Goal: Book appointment/travel/reservation

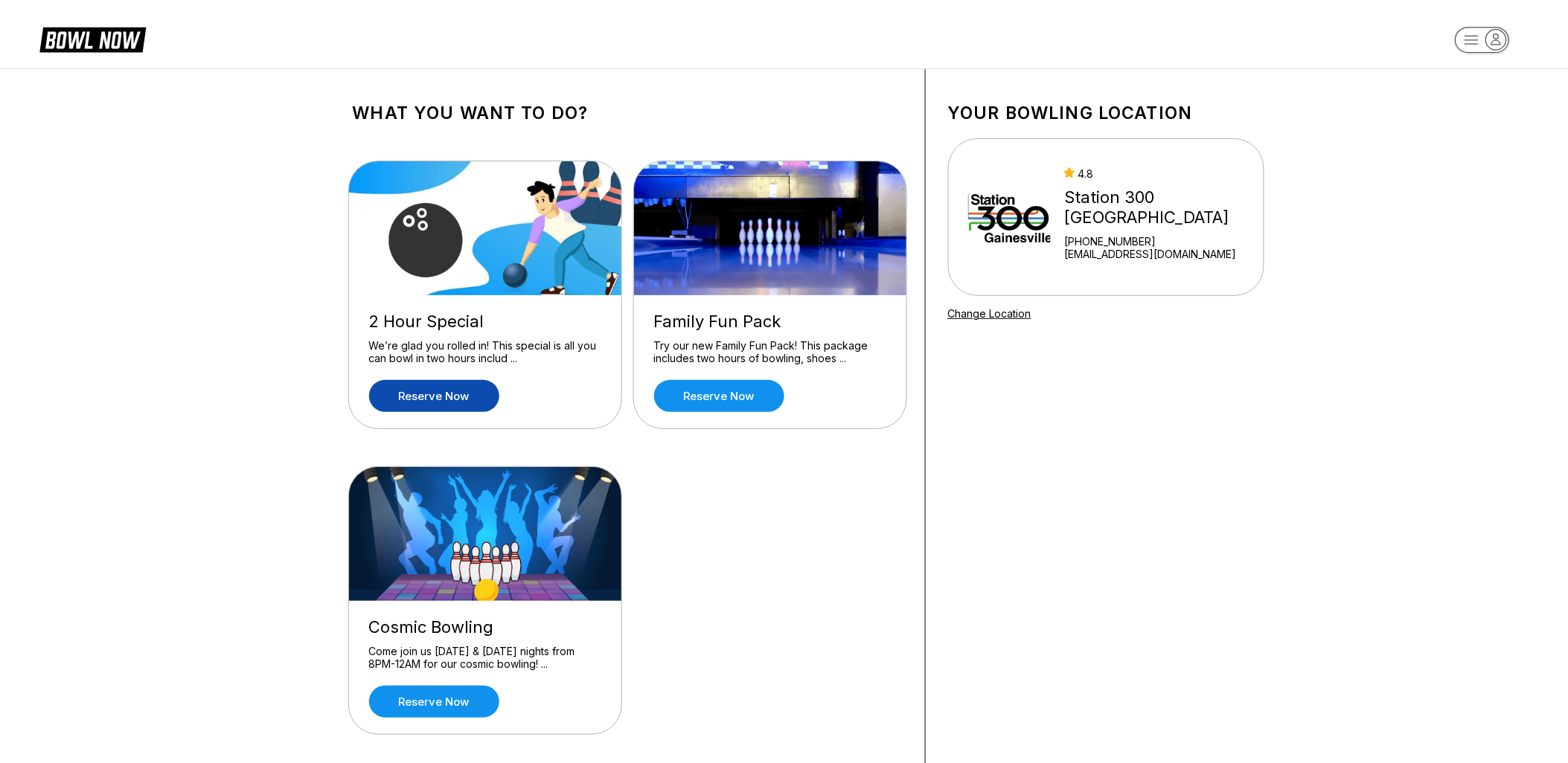
click at [450, 392] on link "Reserve now" at bounding box center [434, 396] width 130 height 32
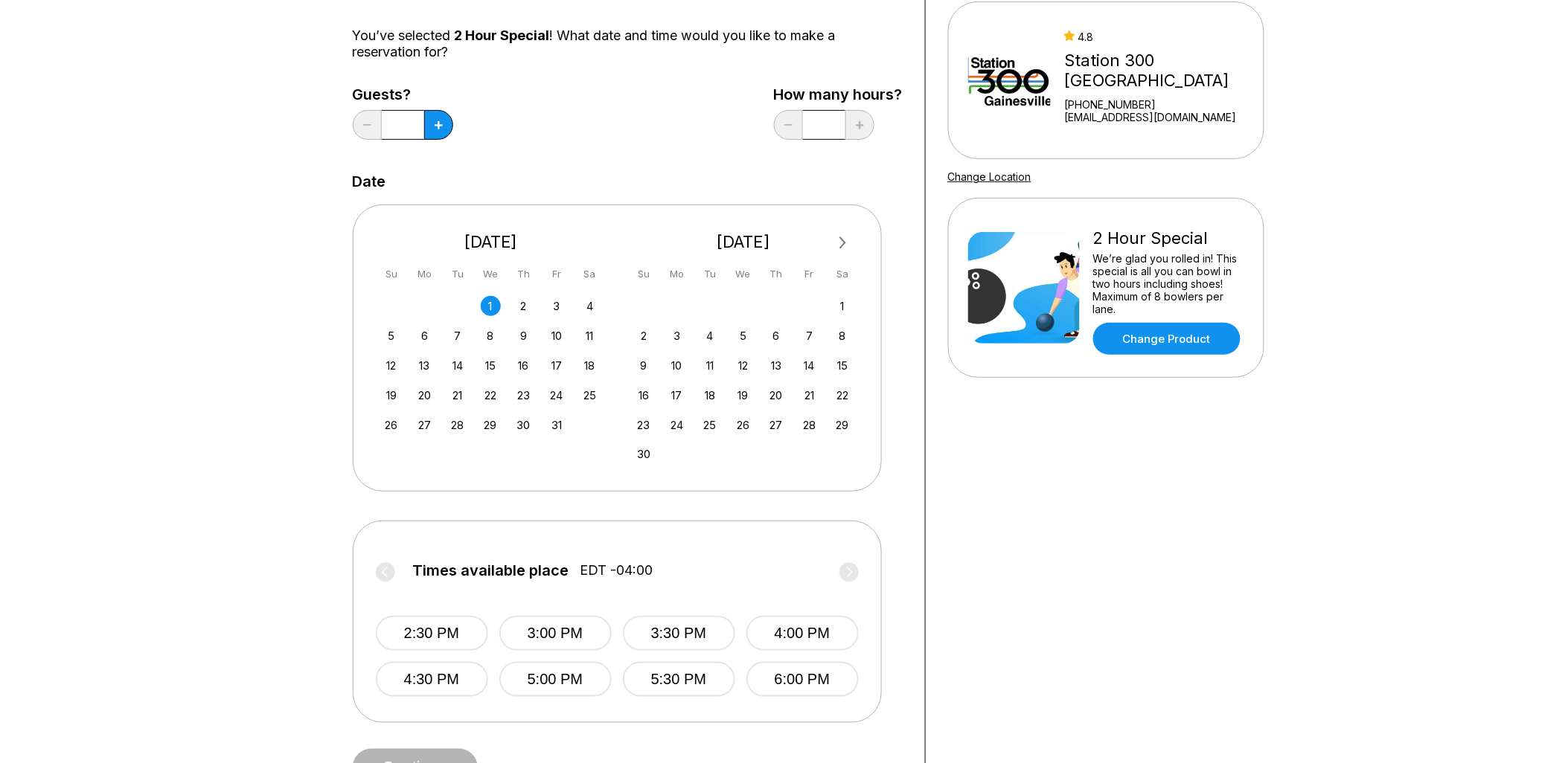
scroll to position [247, 0]
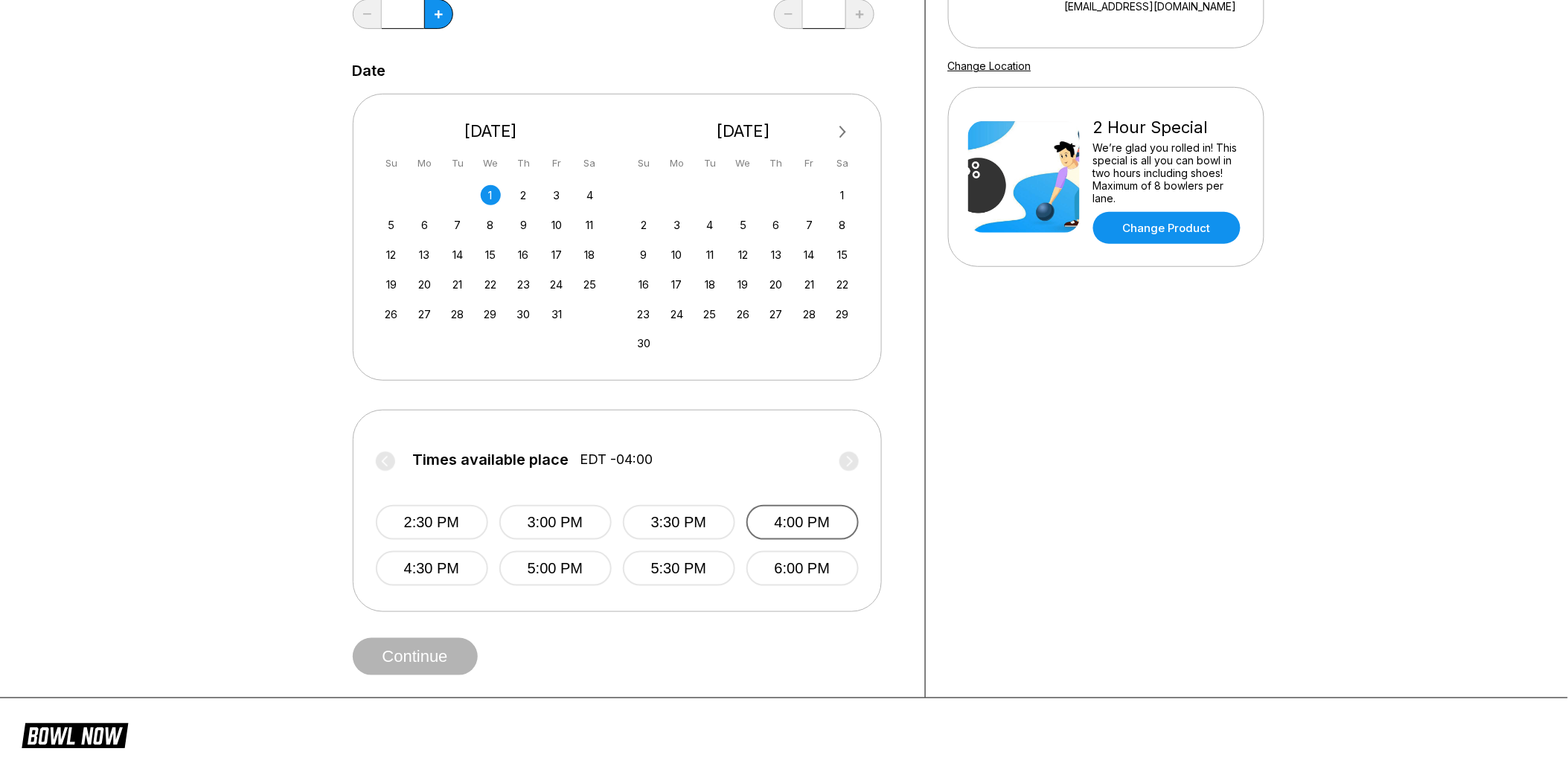
click at [785, 518] on button "4:00 PM" at bounding box center [802, 522] width 112 height 35
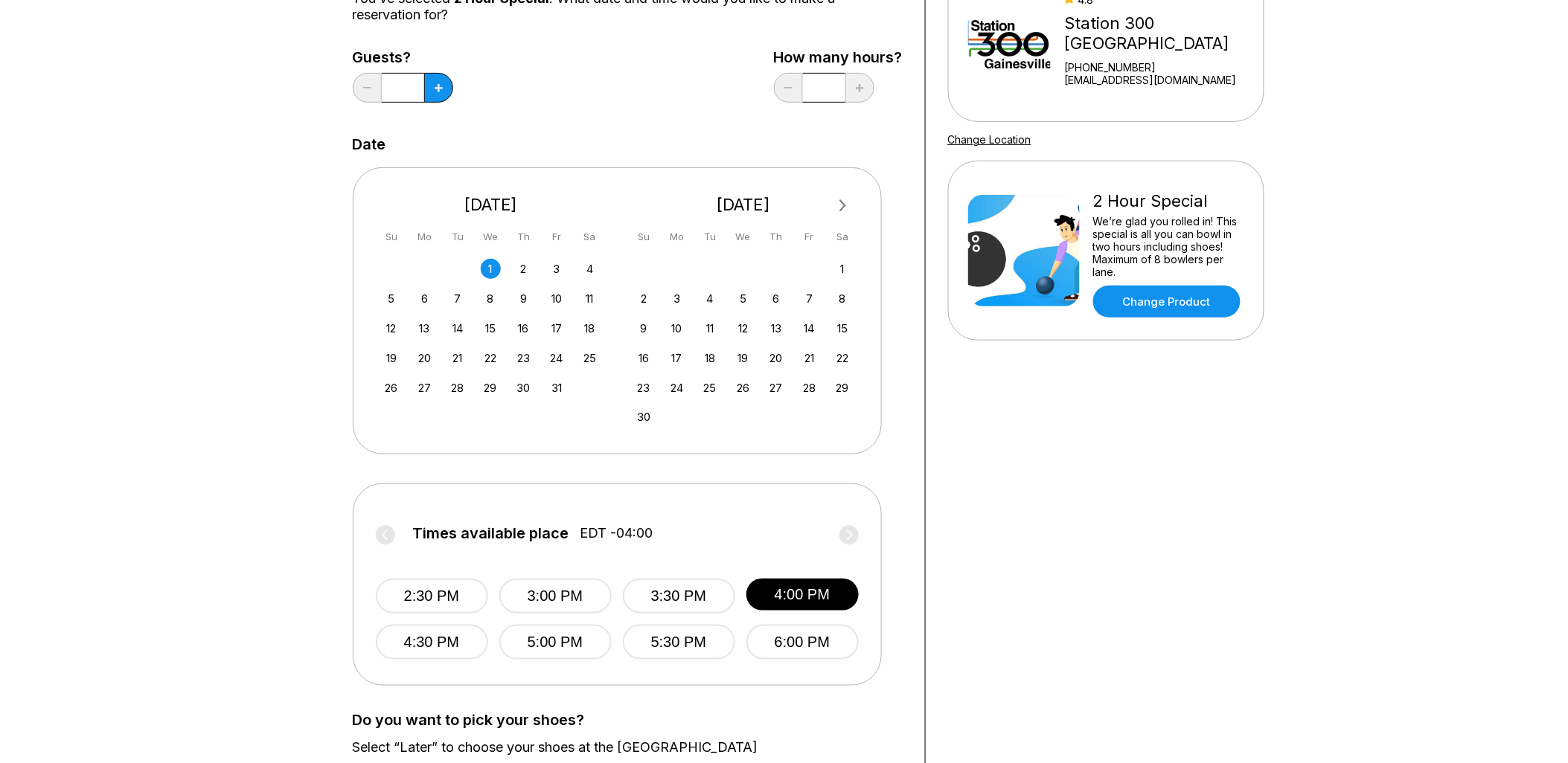
scroll to position [83, 0]
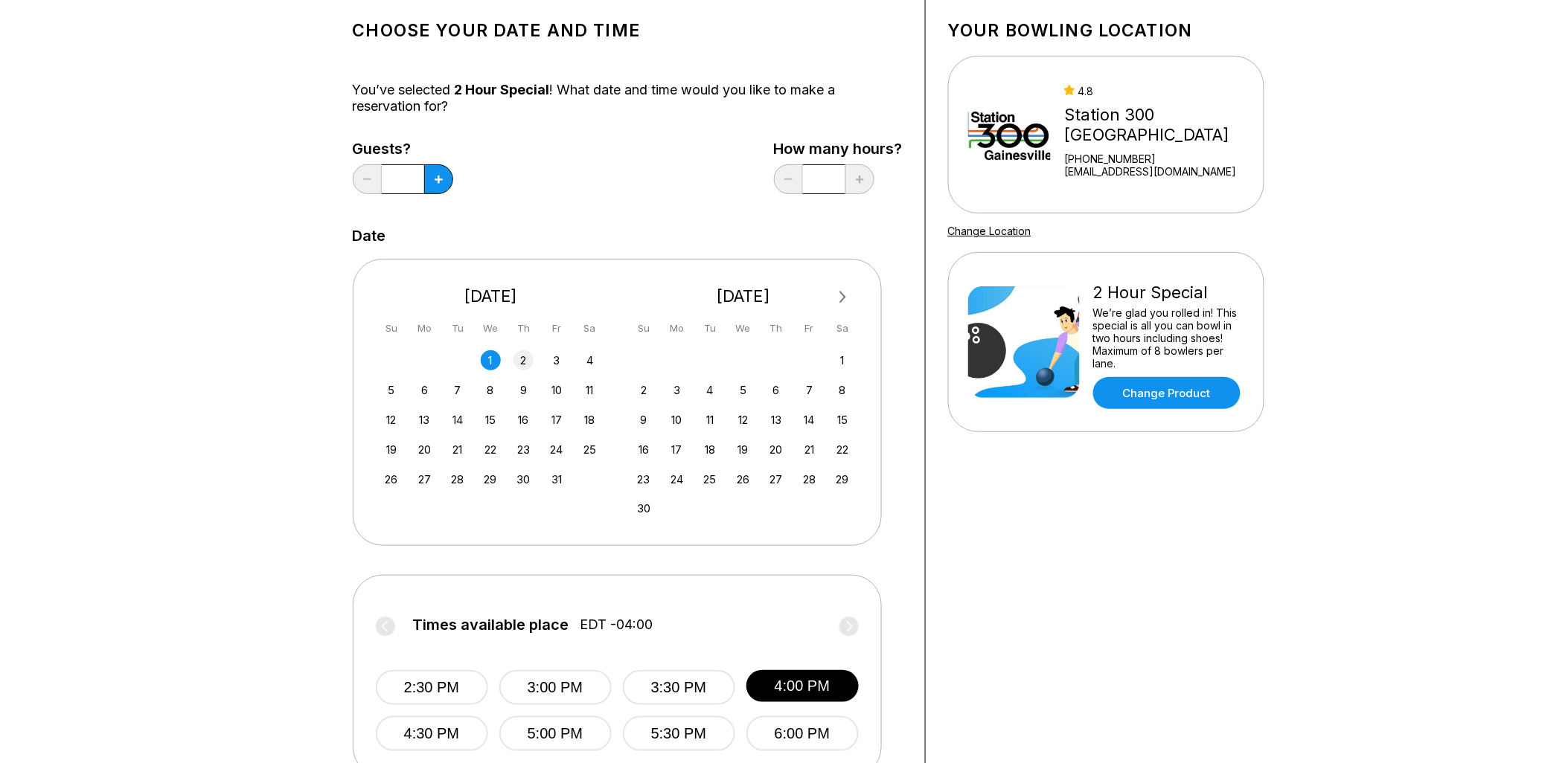
click at [524, 370] on div "2" at bounding box center [524, 360] width 20 height 20
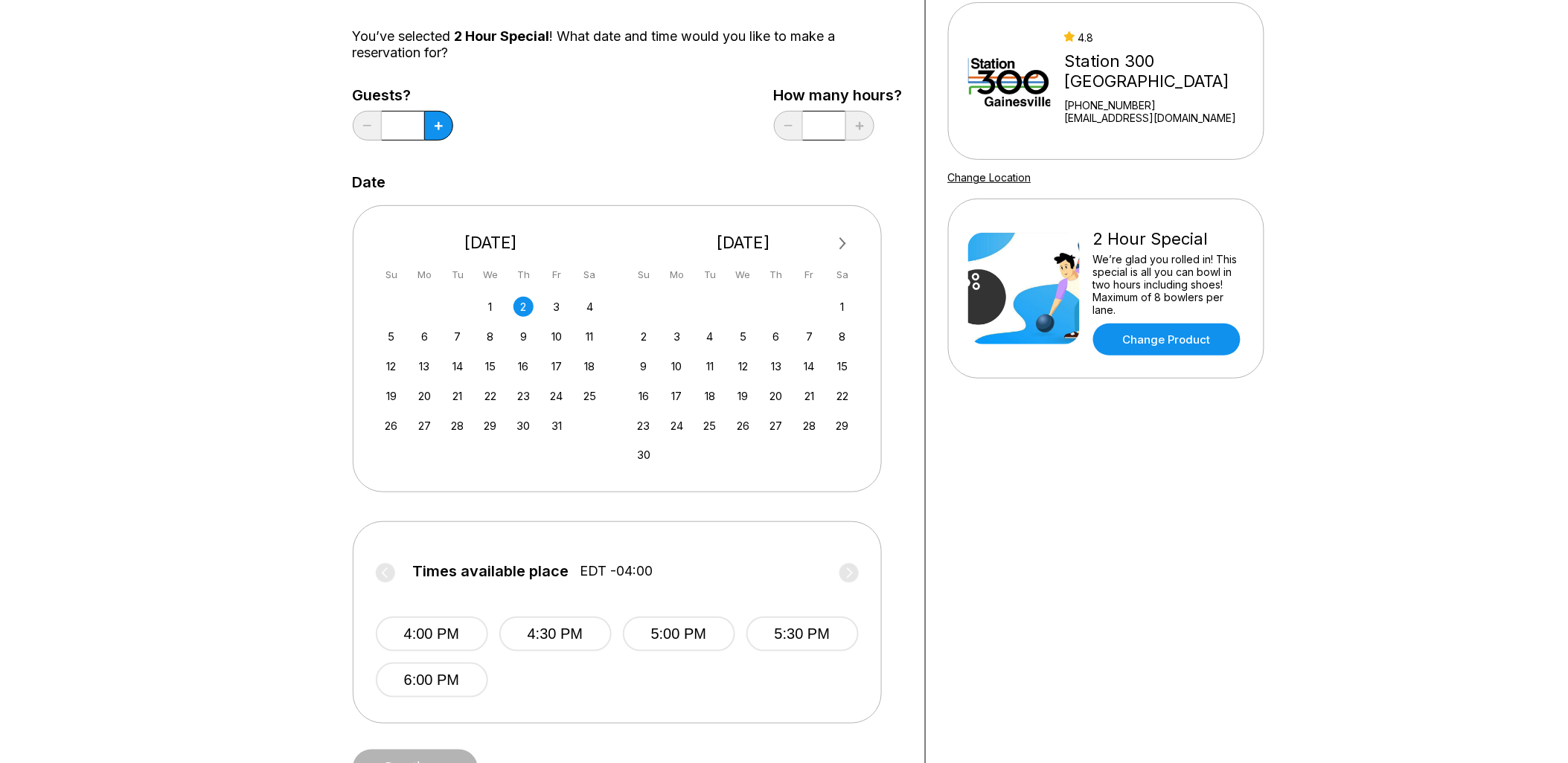
scroll to position [247, 0]
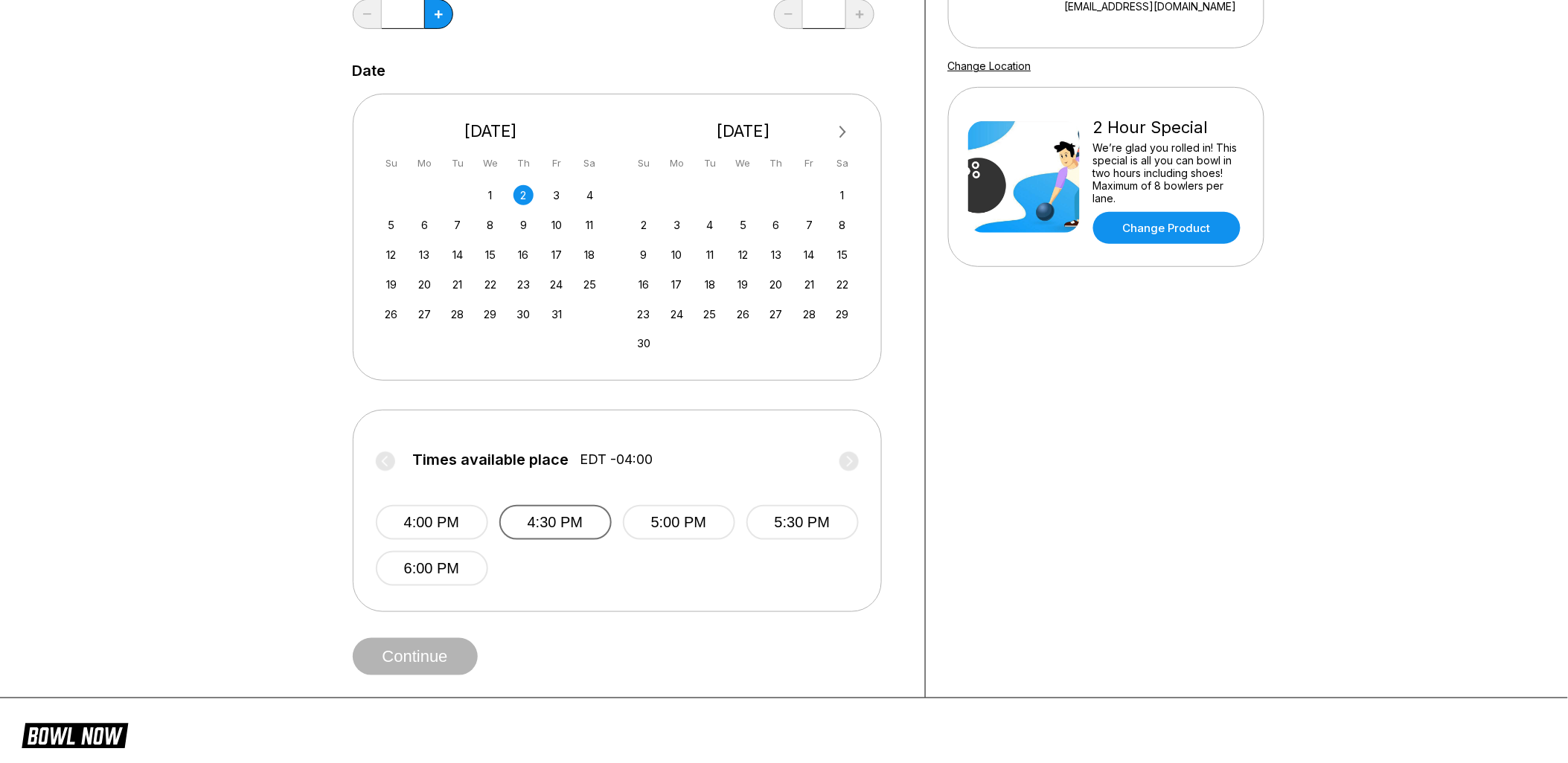
click at [563, 522] on button "4:30 PM" at bounding box center [555, 522] width 112 height 35
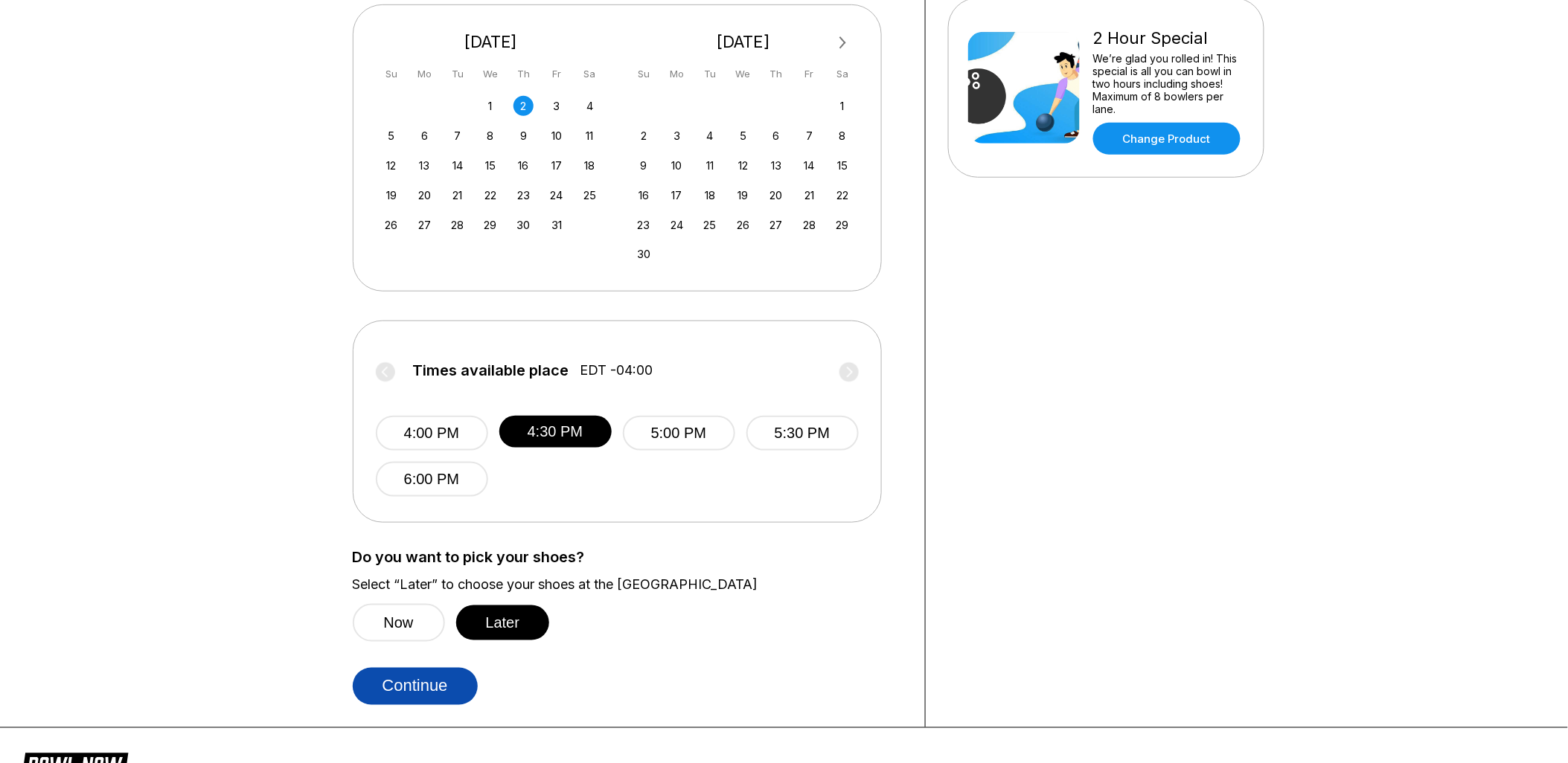
scroll to position [495, 0]
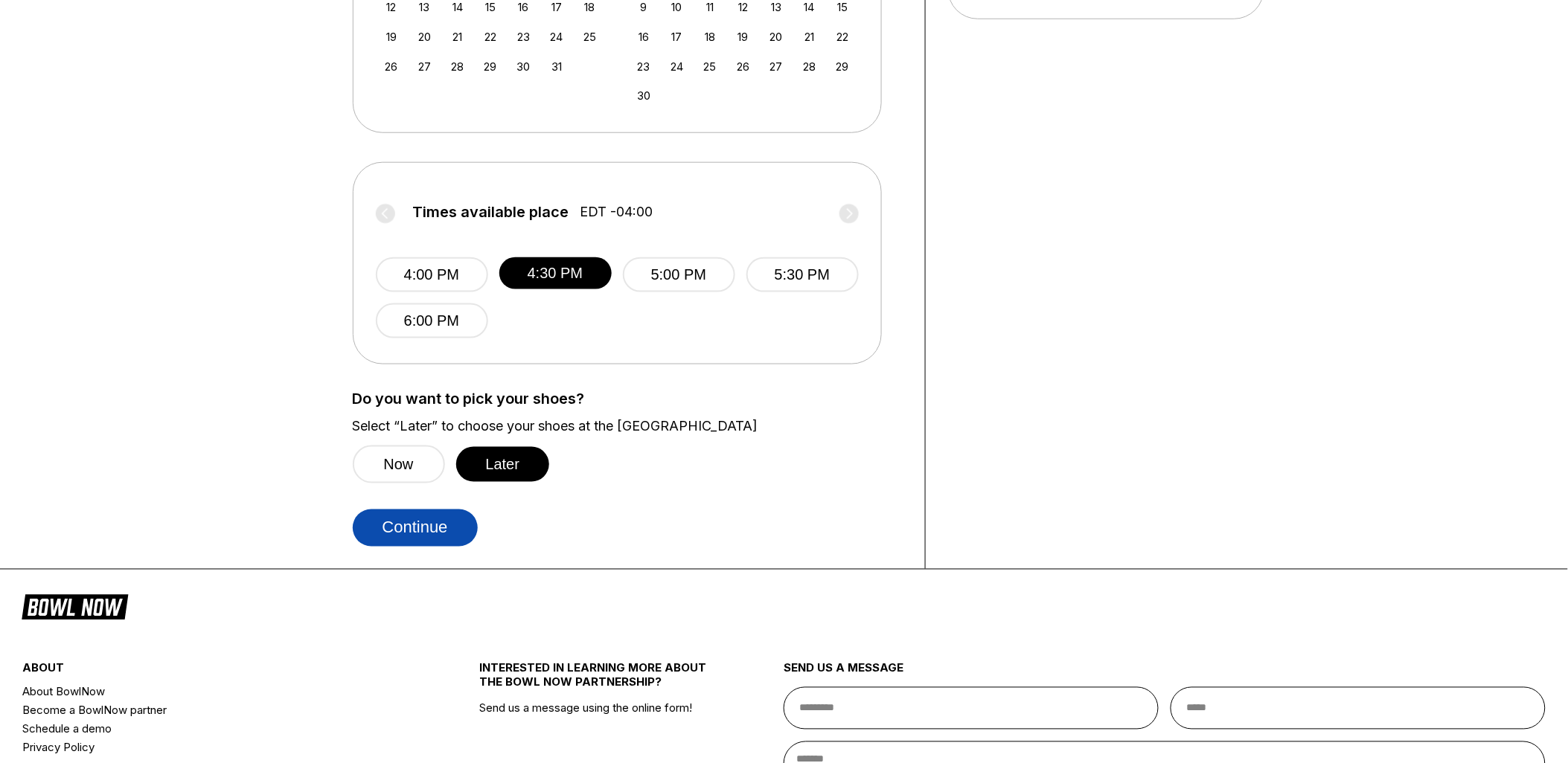
click at [451, 540] on button "Continue" at bounding box center [415, 528] width 125 height 37
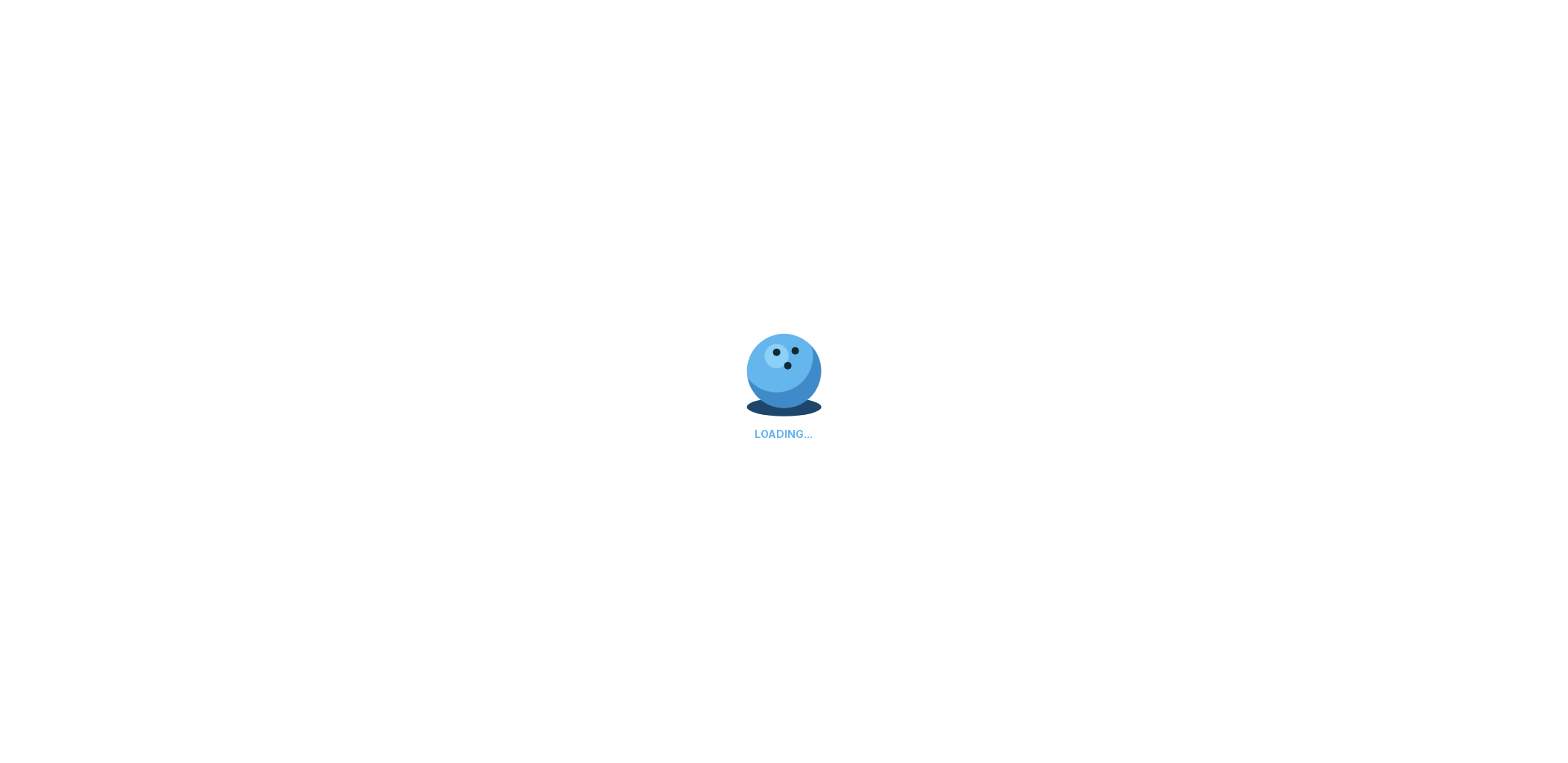
select select "**"
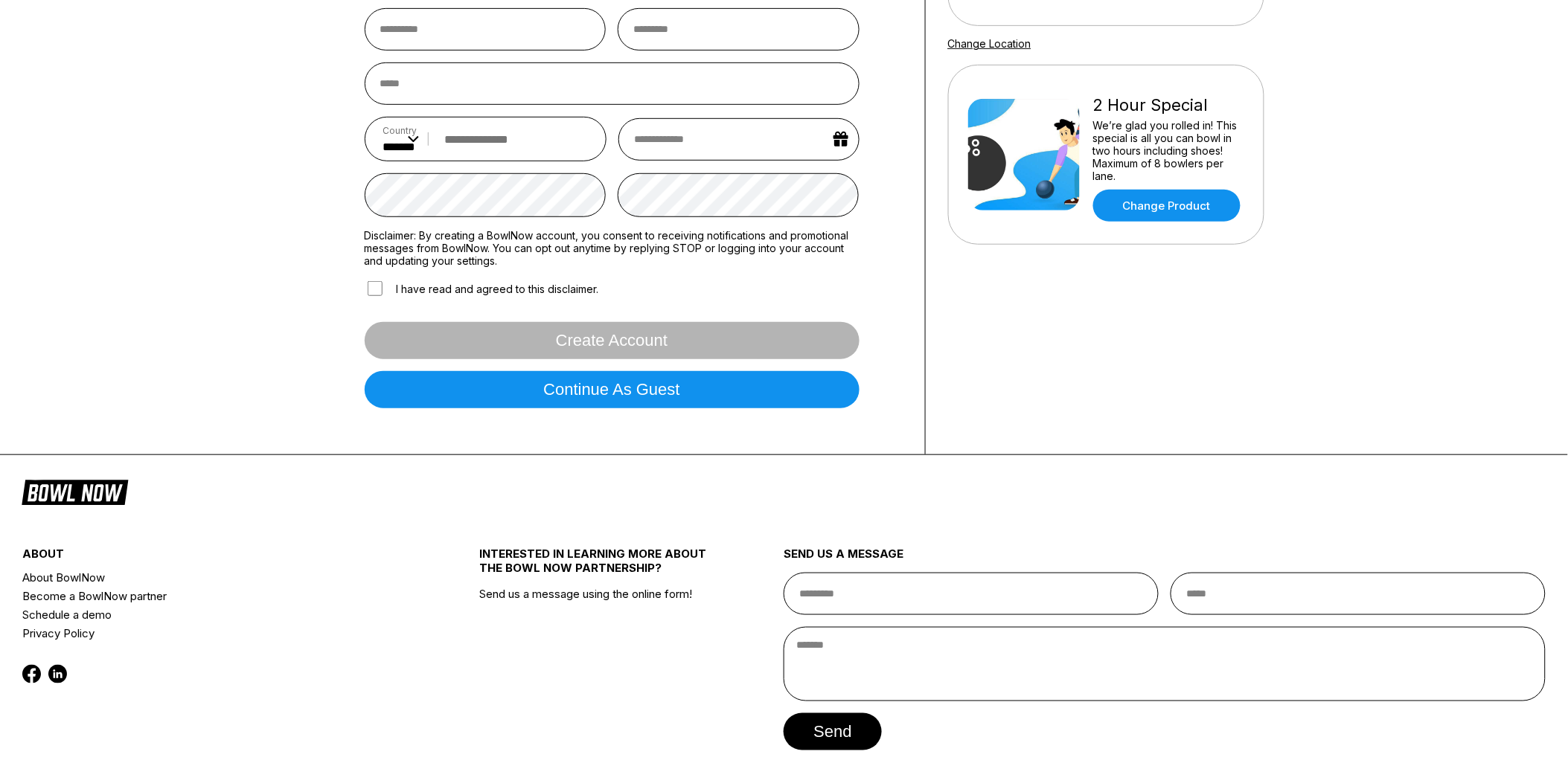
scroll to position [171, 0]
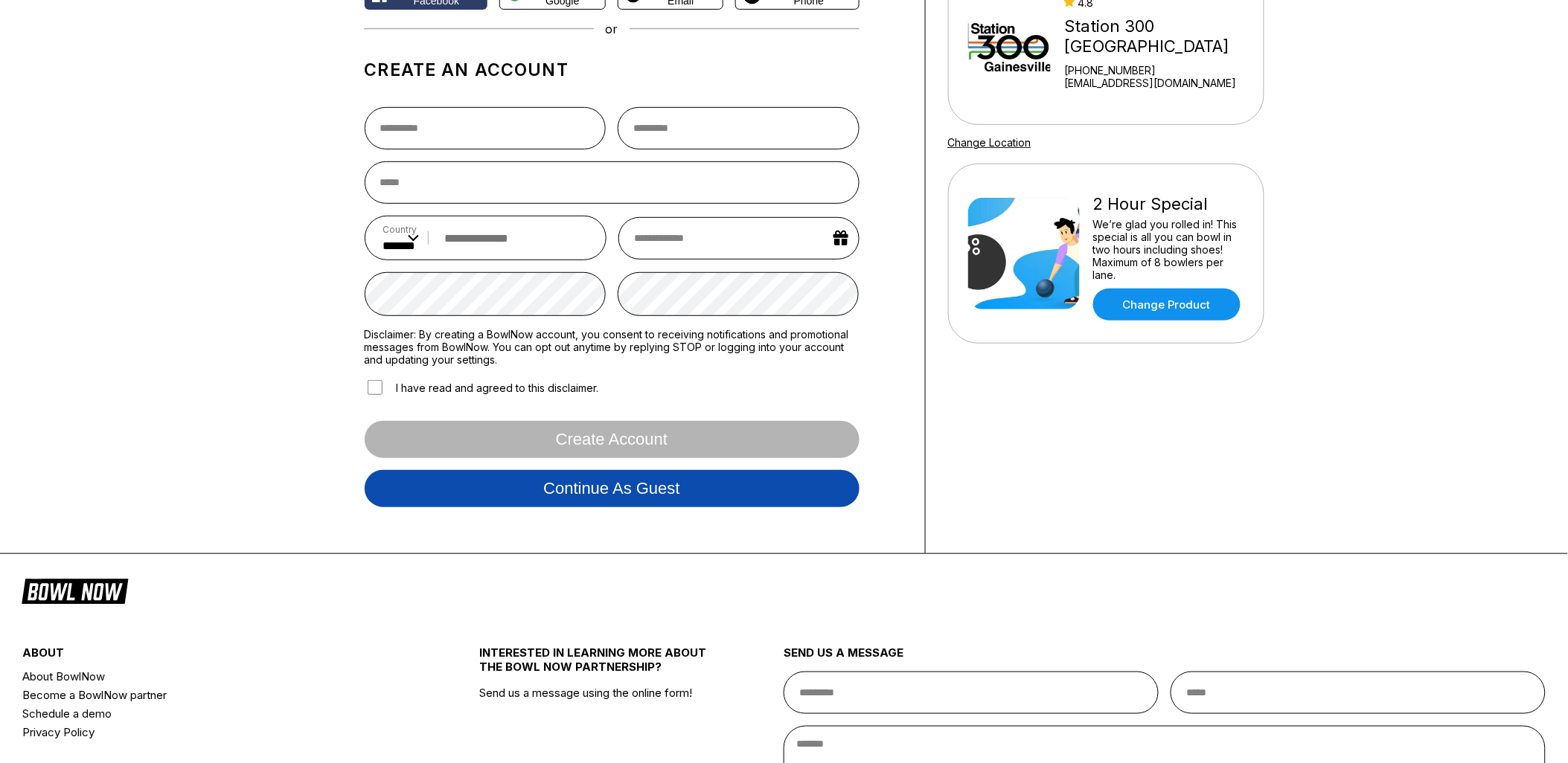
click at [597, 485] on button "Continue as guest" at bounding box center [612, 489] width 495 height 37
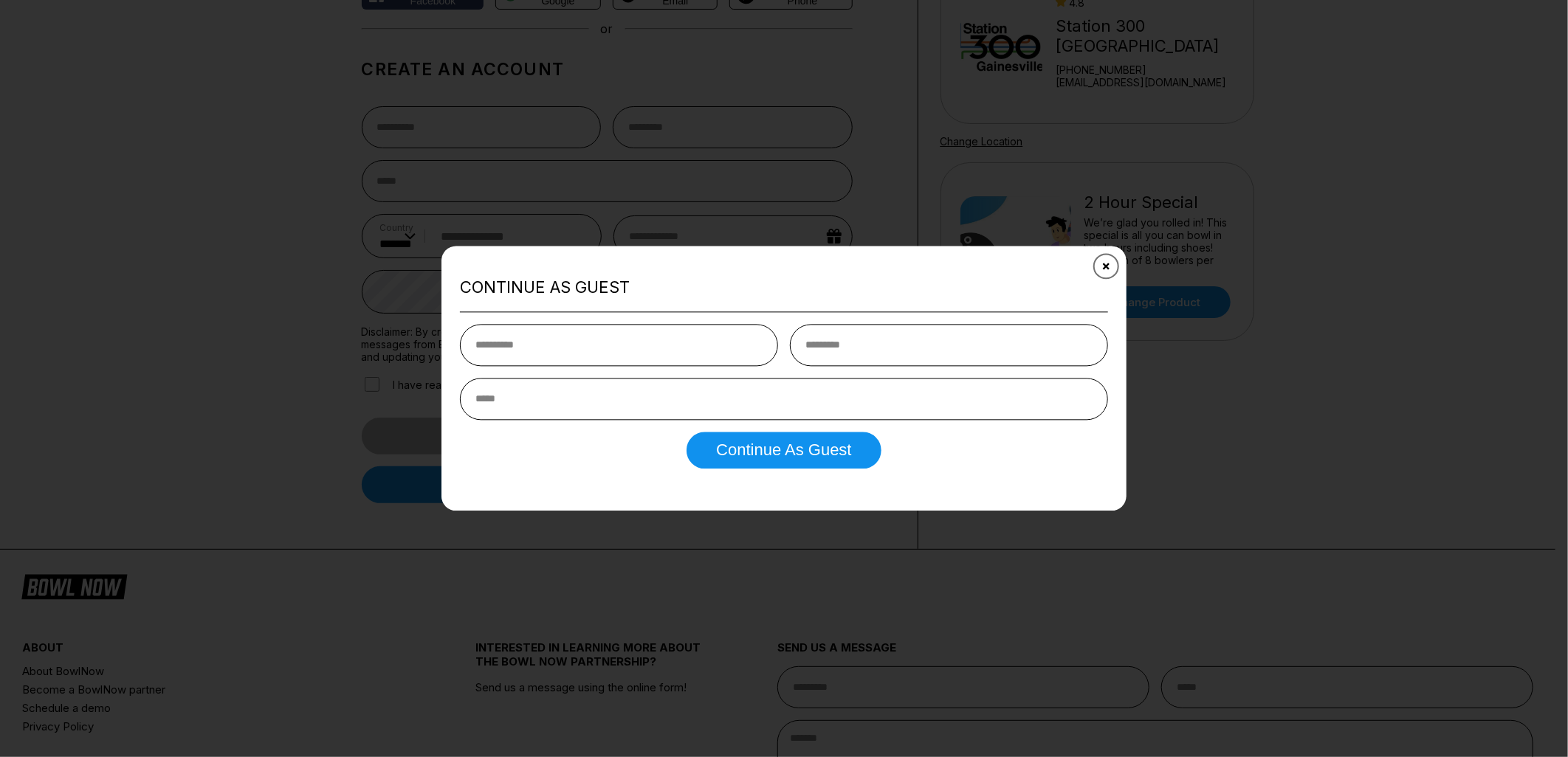
click at [1117, 267] on button "Close" at bounding box center [1106, 265] width 36 height 36
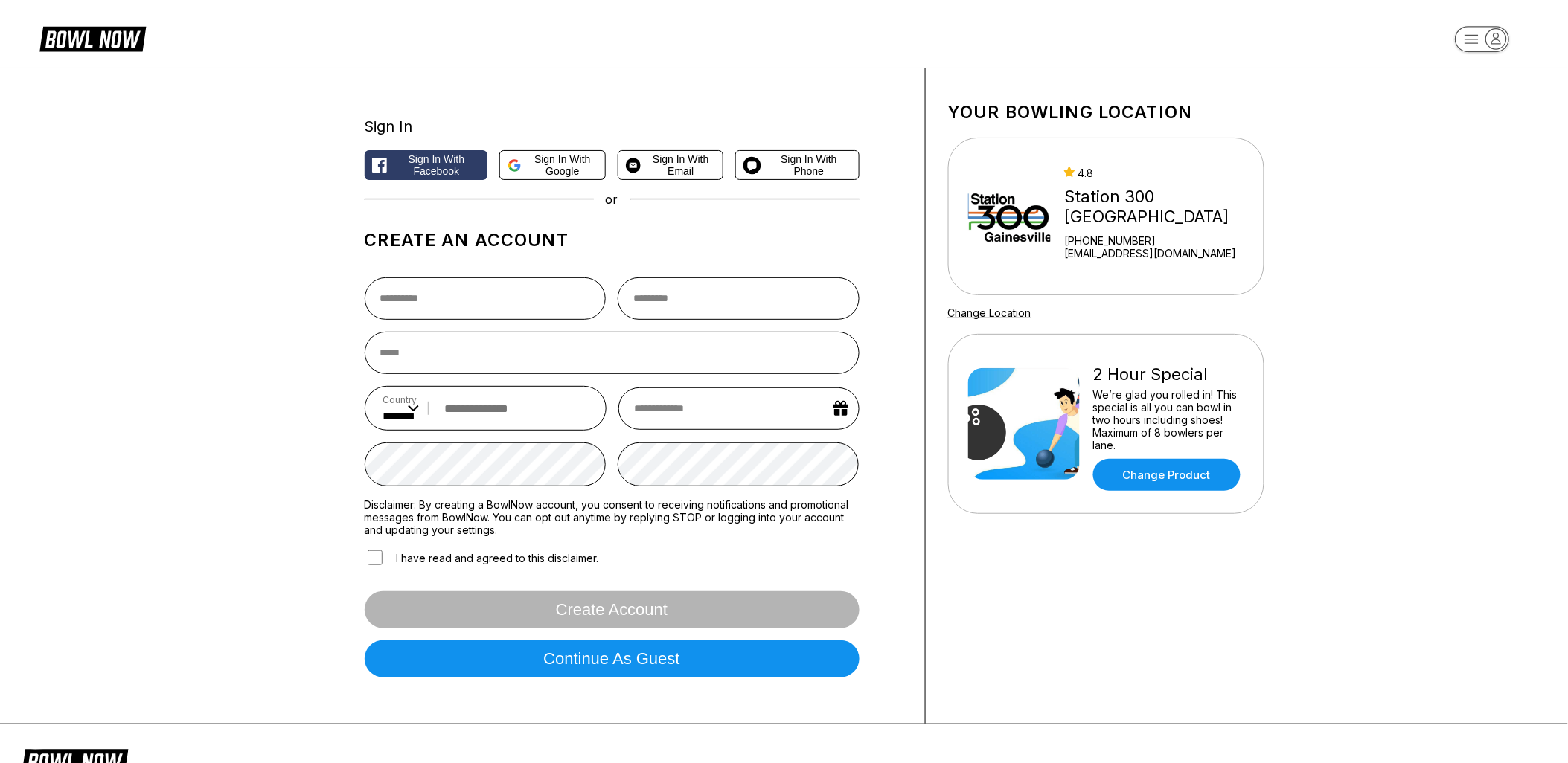
scroll to position [0, 0]
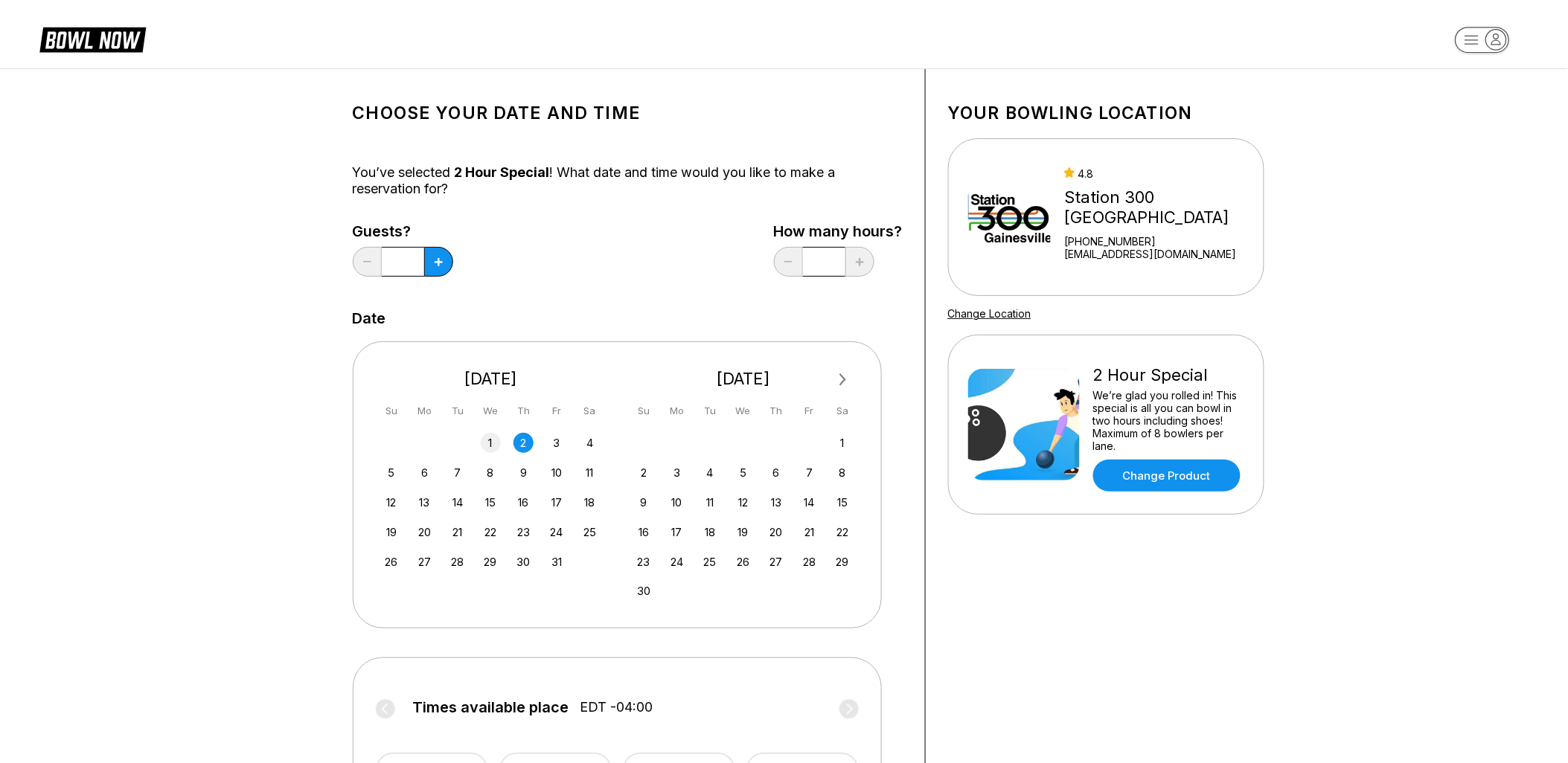
click at [496, 441] on div "1" at bounding box center [491, 443] width 20 height 20
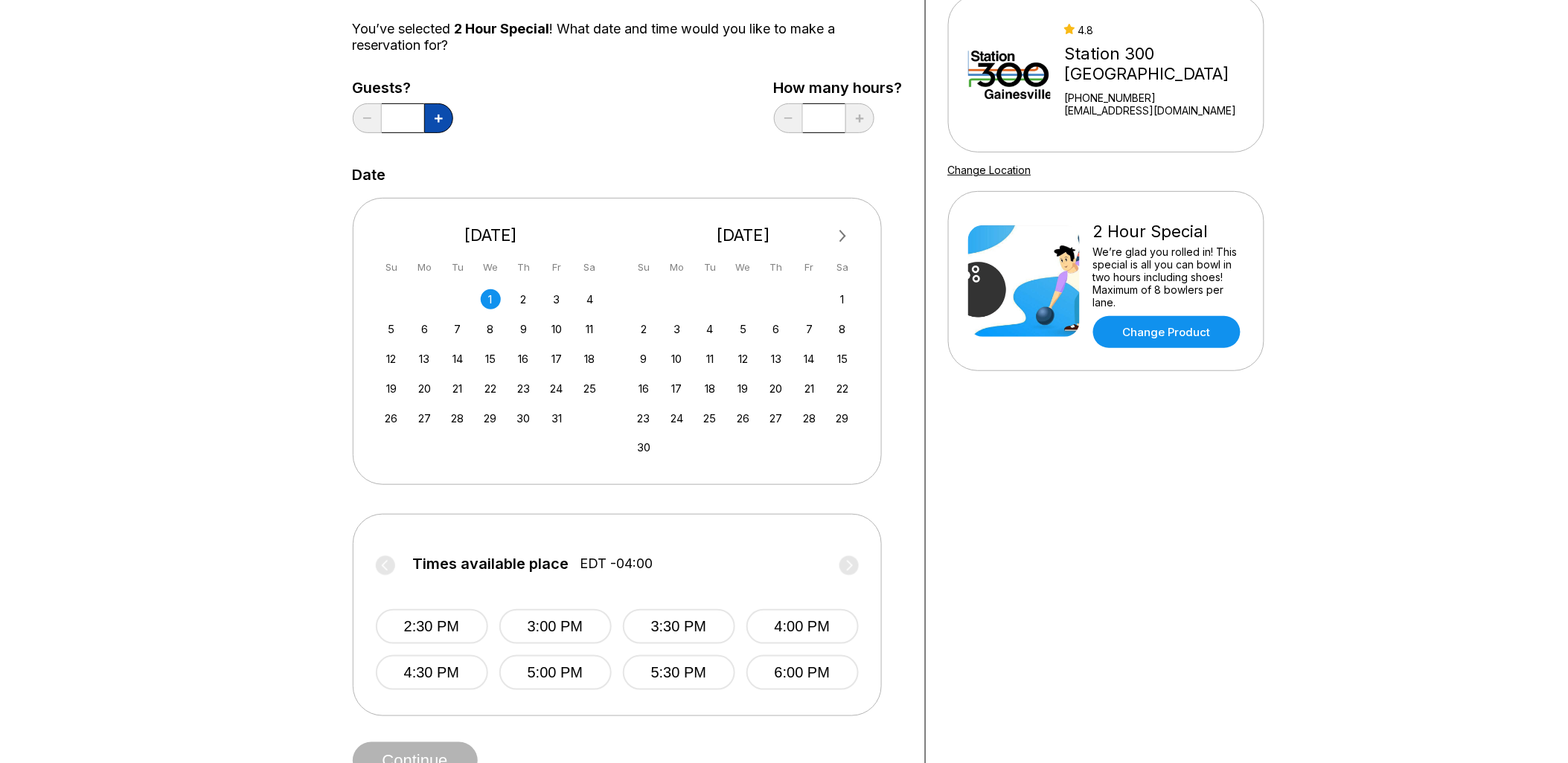
scroll to position [143, 0]
click at [445, 120] on button at bounding box center [438, 118] width 29 height 30
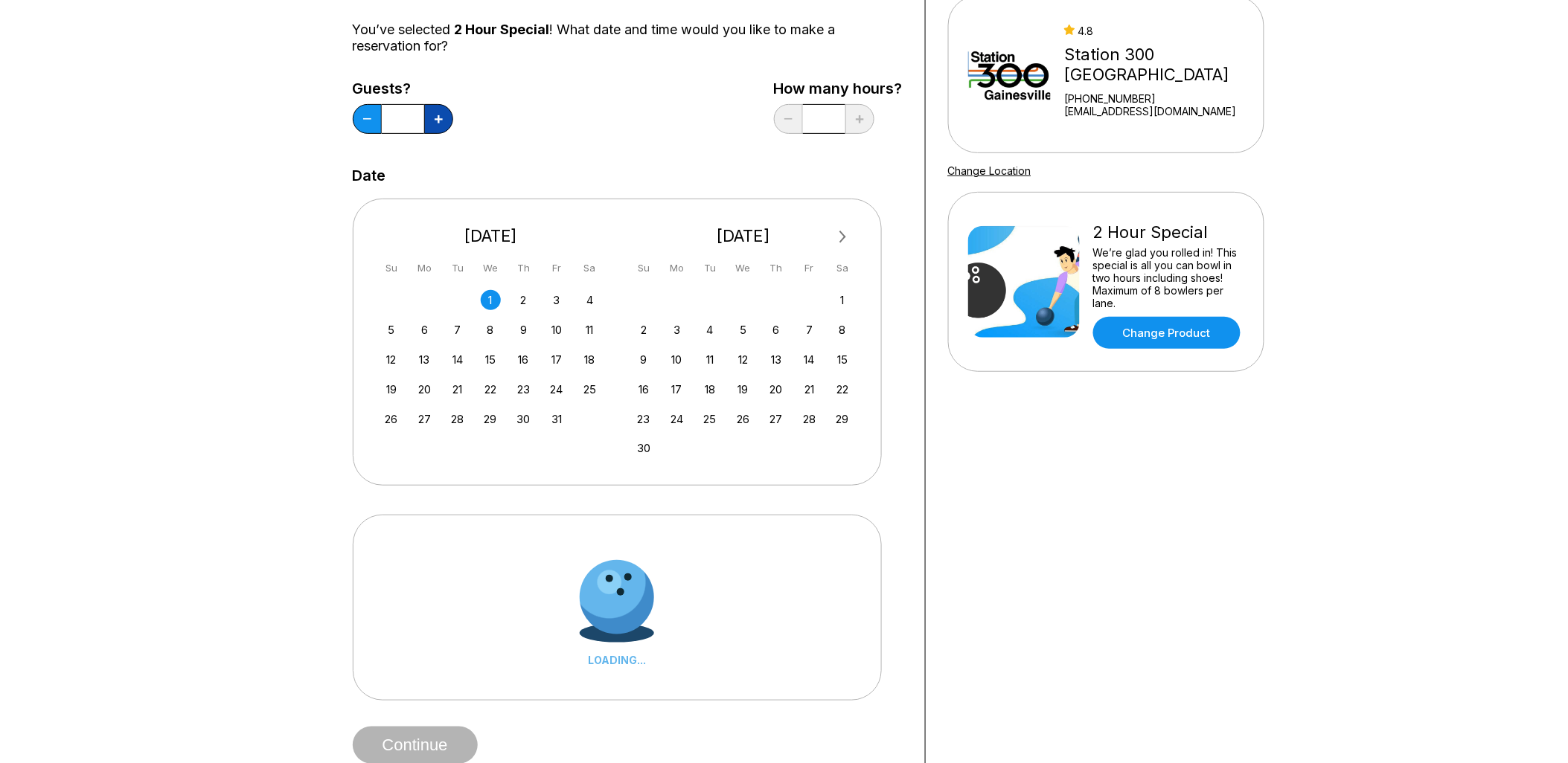
click at [445, 120] on button at bounding box center [438, 118] width 29 height 30
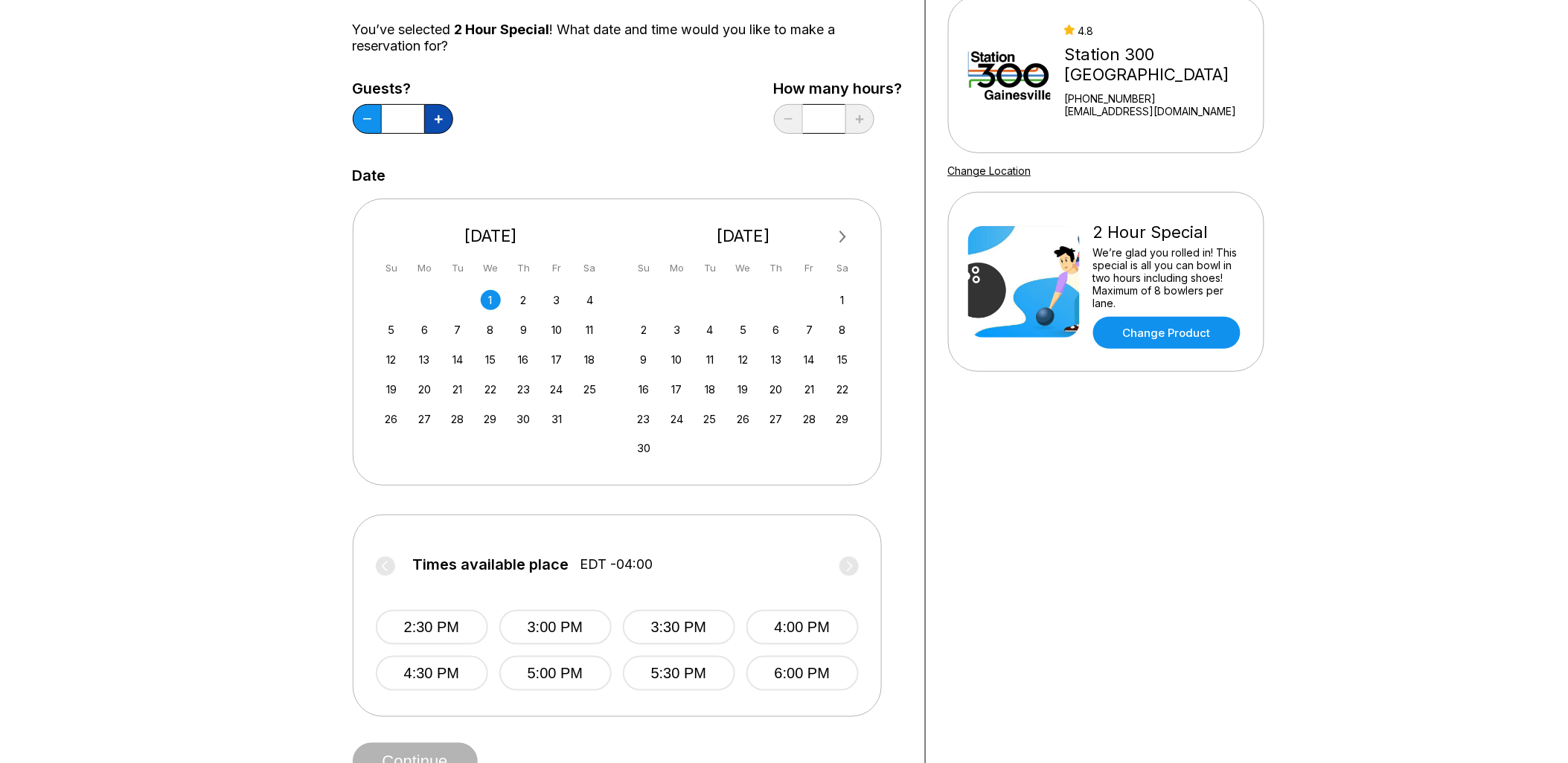
click at [445, 120] on button at bounding box center [438, 118] width 29 height 30
type input "*"
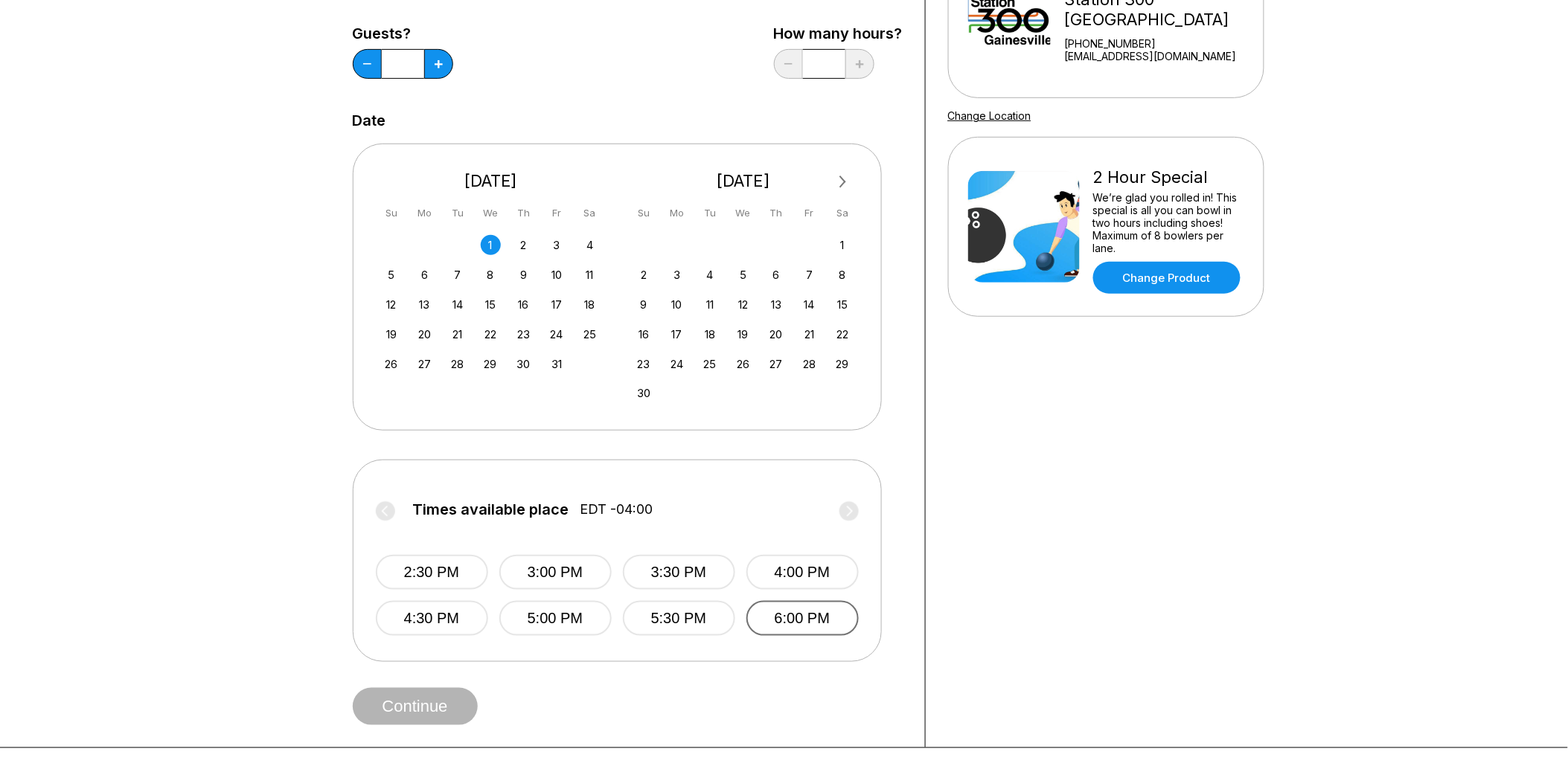
scroll to position [225, 0]
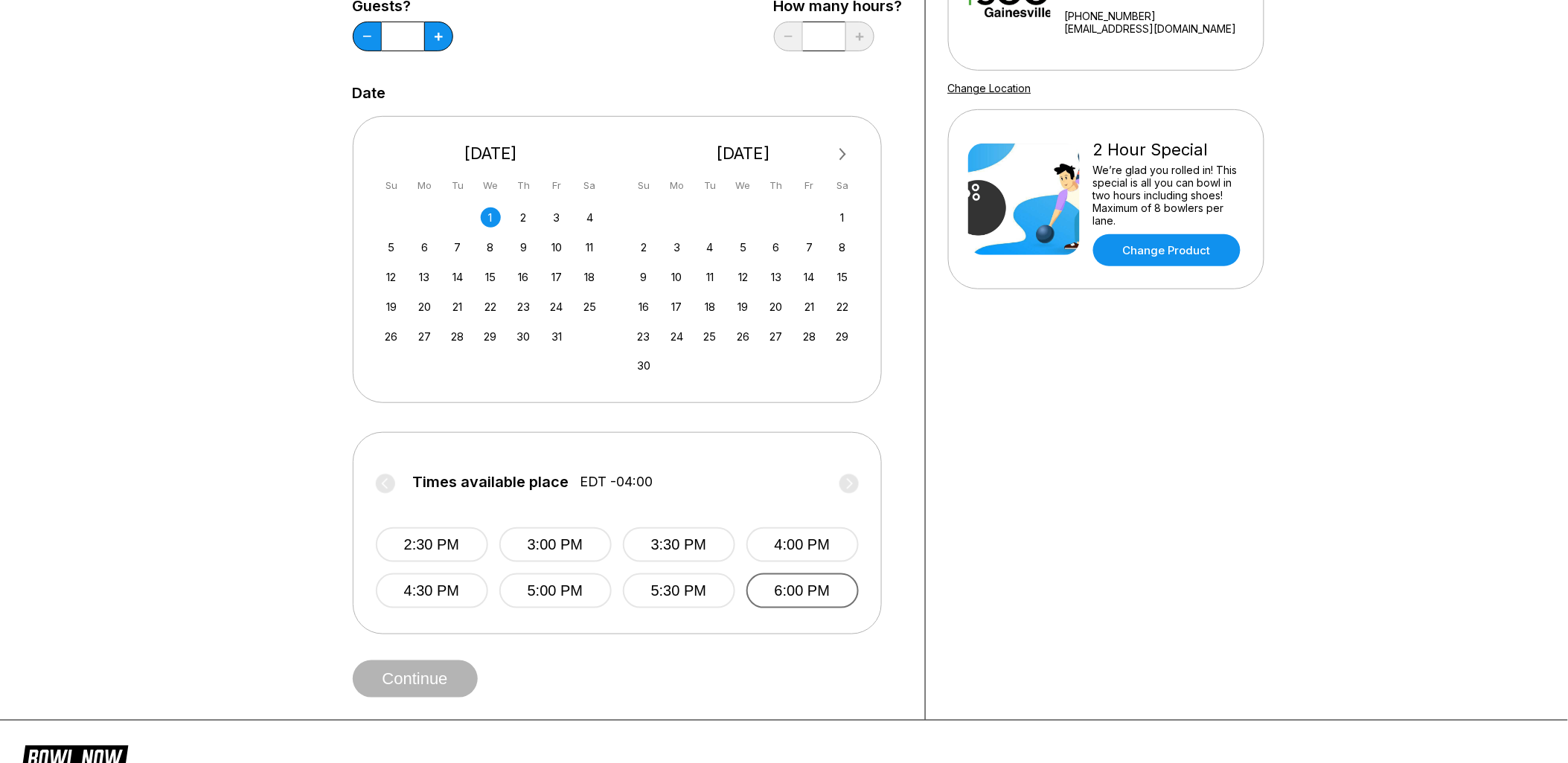
click at [794, 586] on button "6:00 PM" at bounding box center [802, 591] width 112 height 35
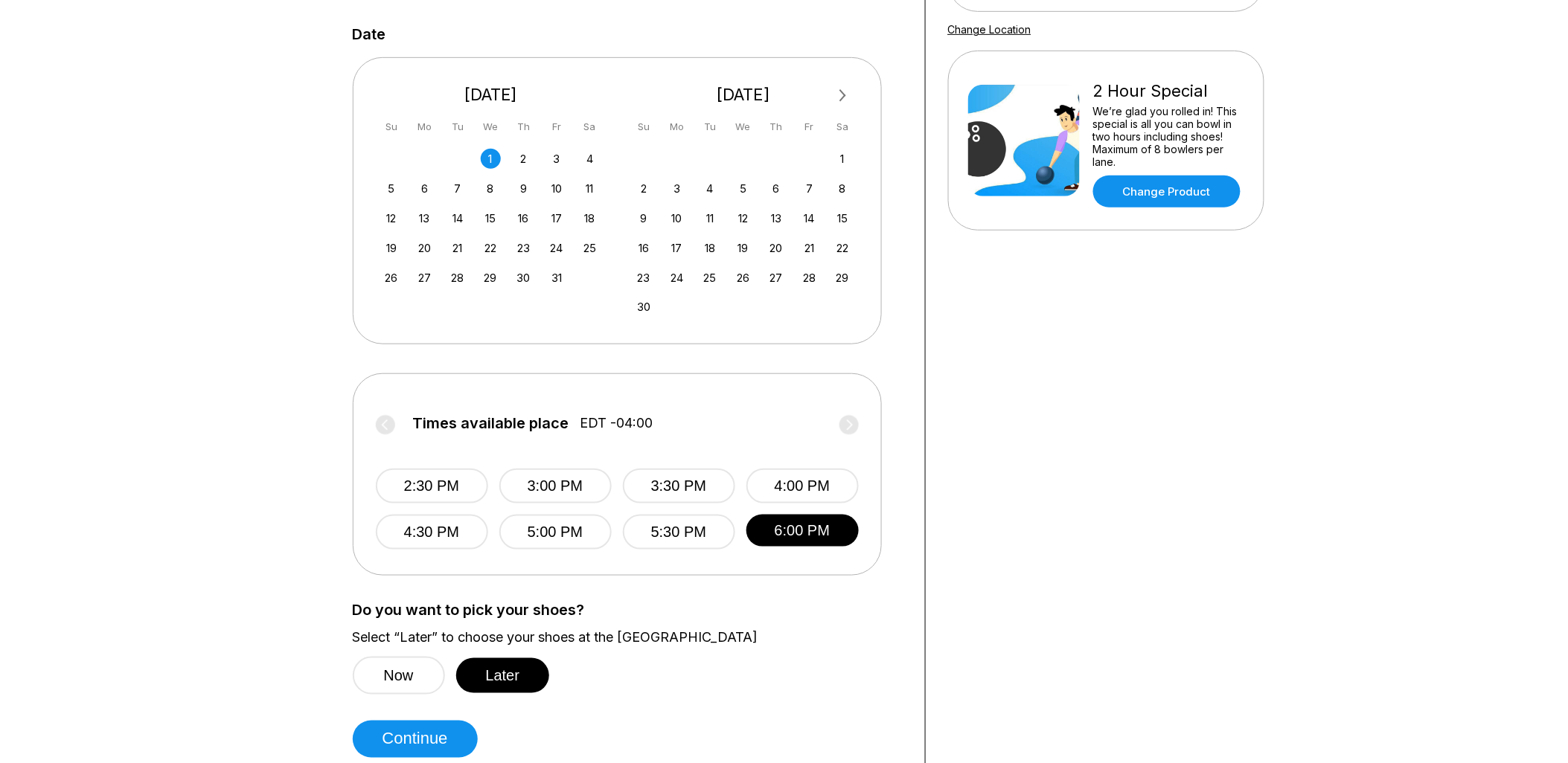
scroll to position [391, 0]
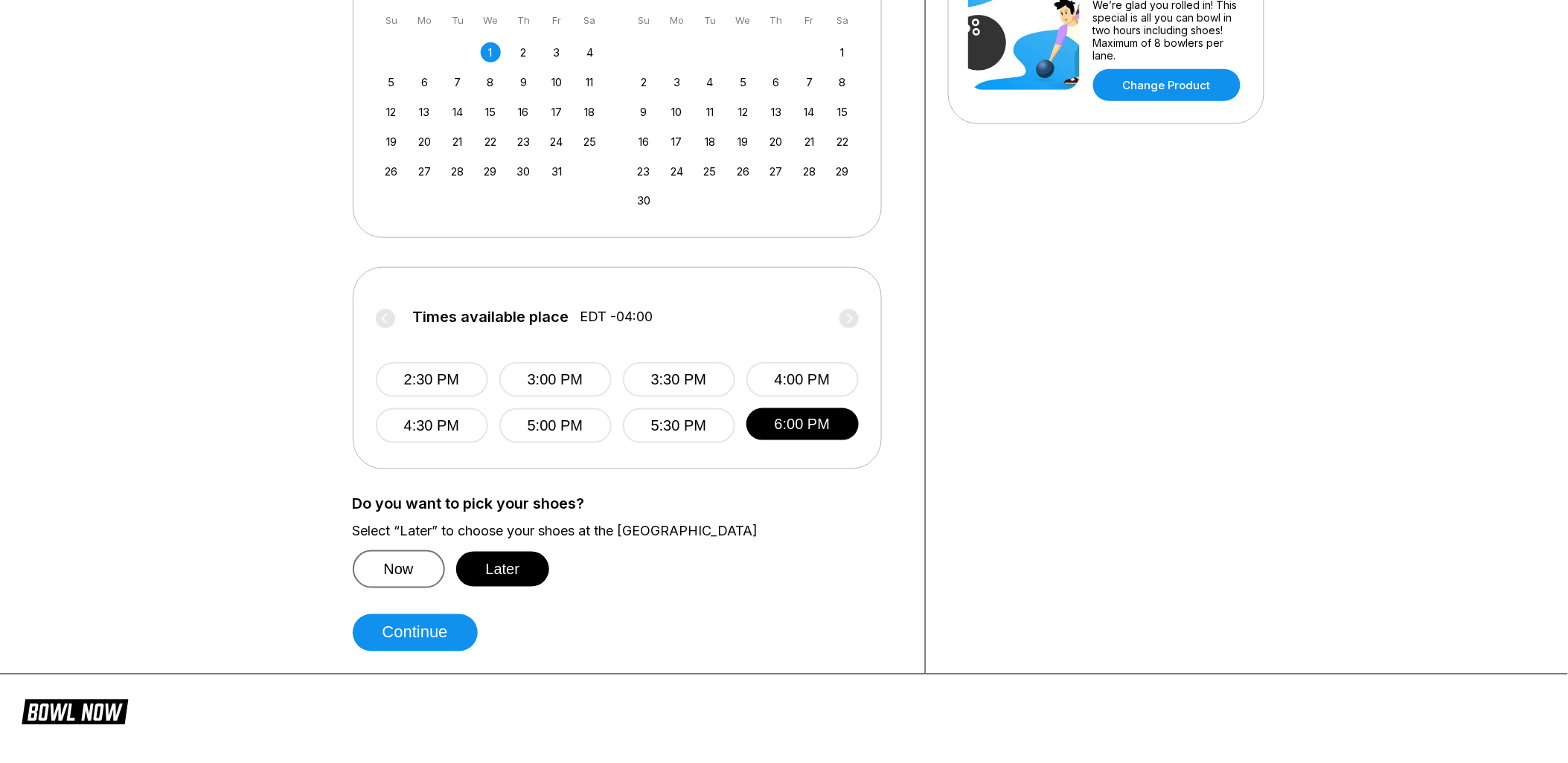
click at [417, 569] on button "Now" at bounding box center [399, 569] width 92 height 38
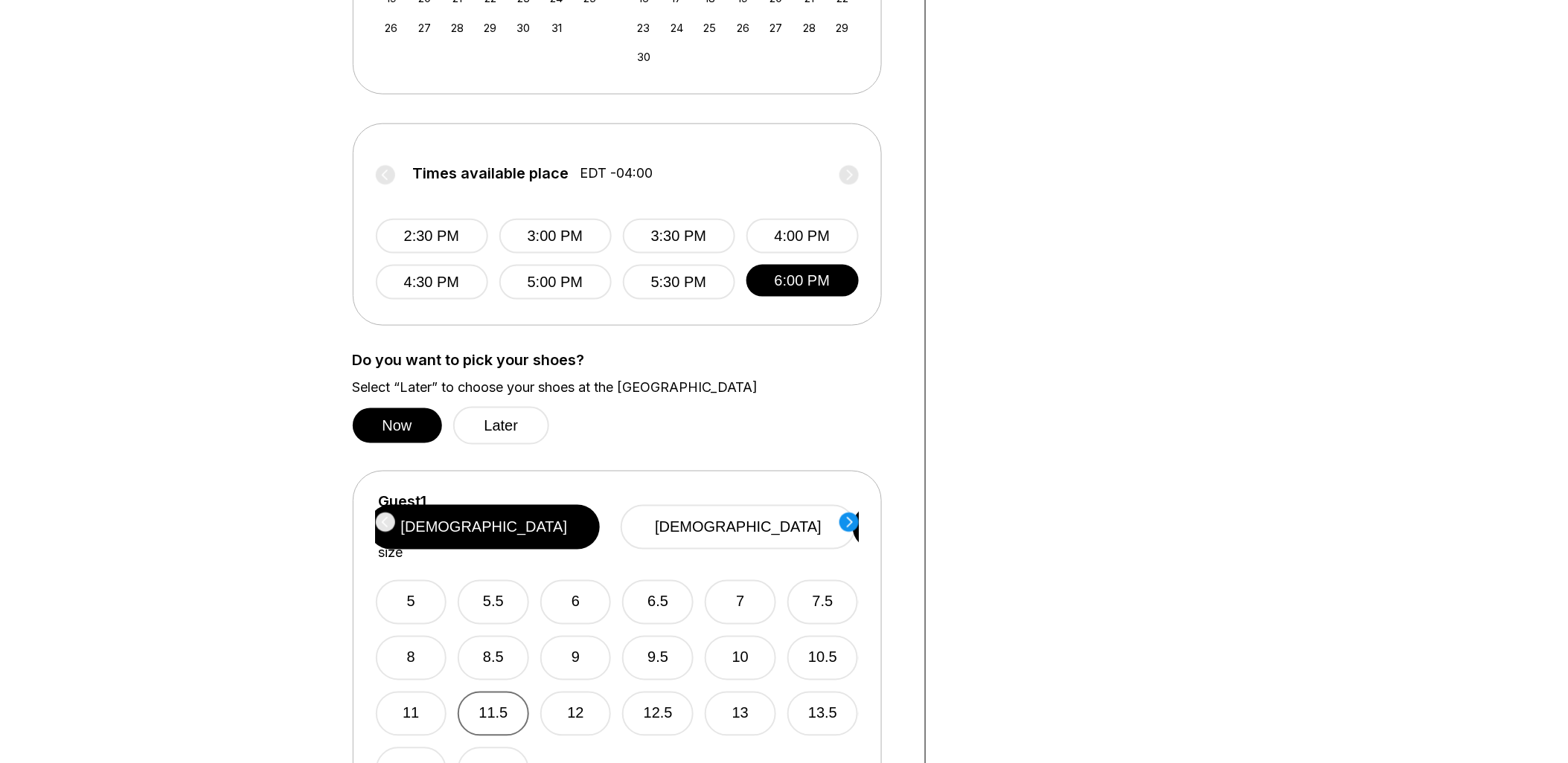
scroll to position [473, 0]
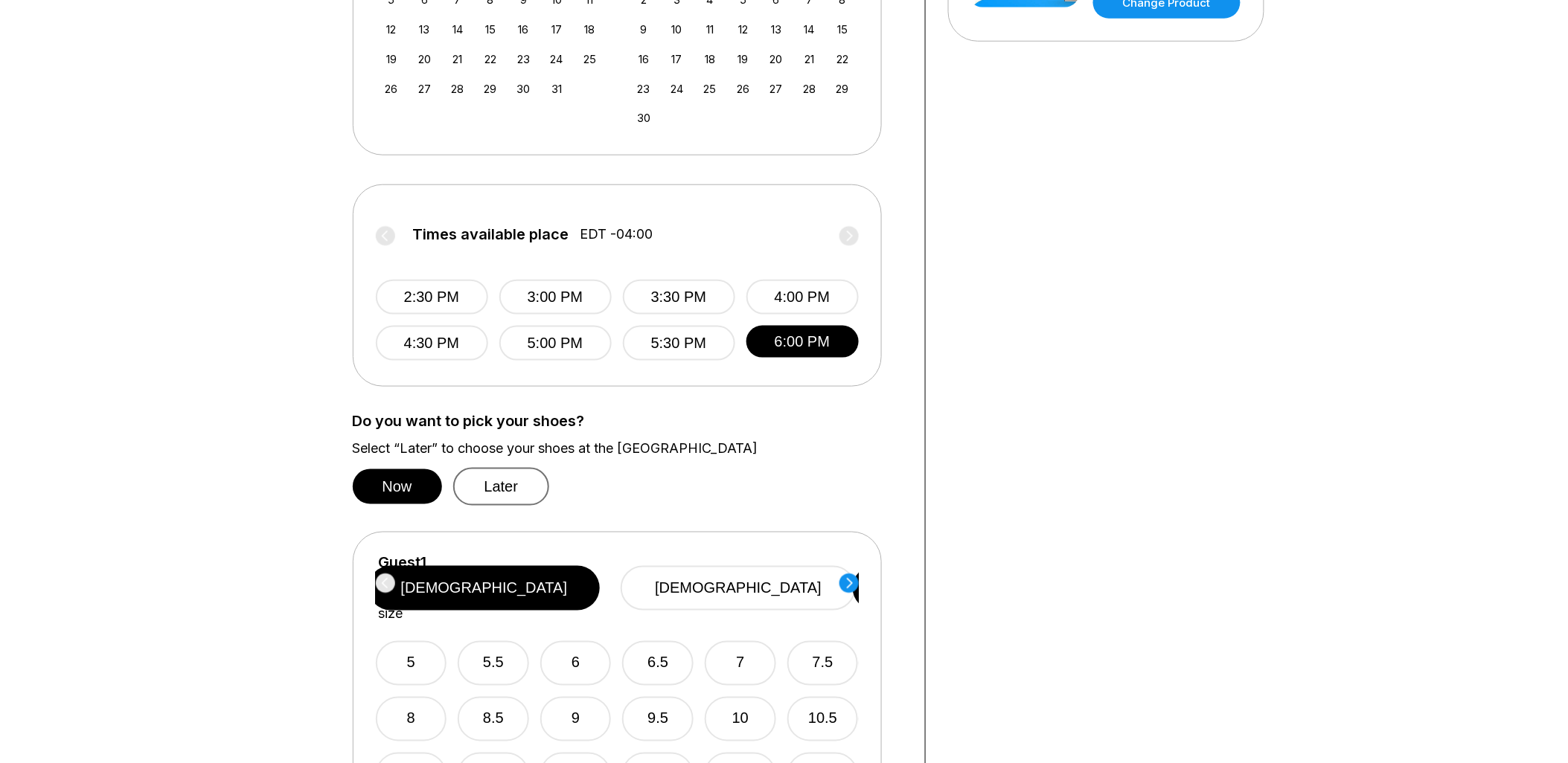
click at [507, 474] on button "Later" at bounding box center [502, 486] width 97 height 38
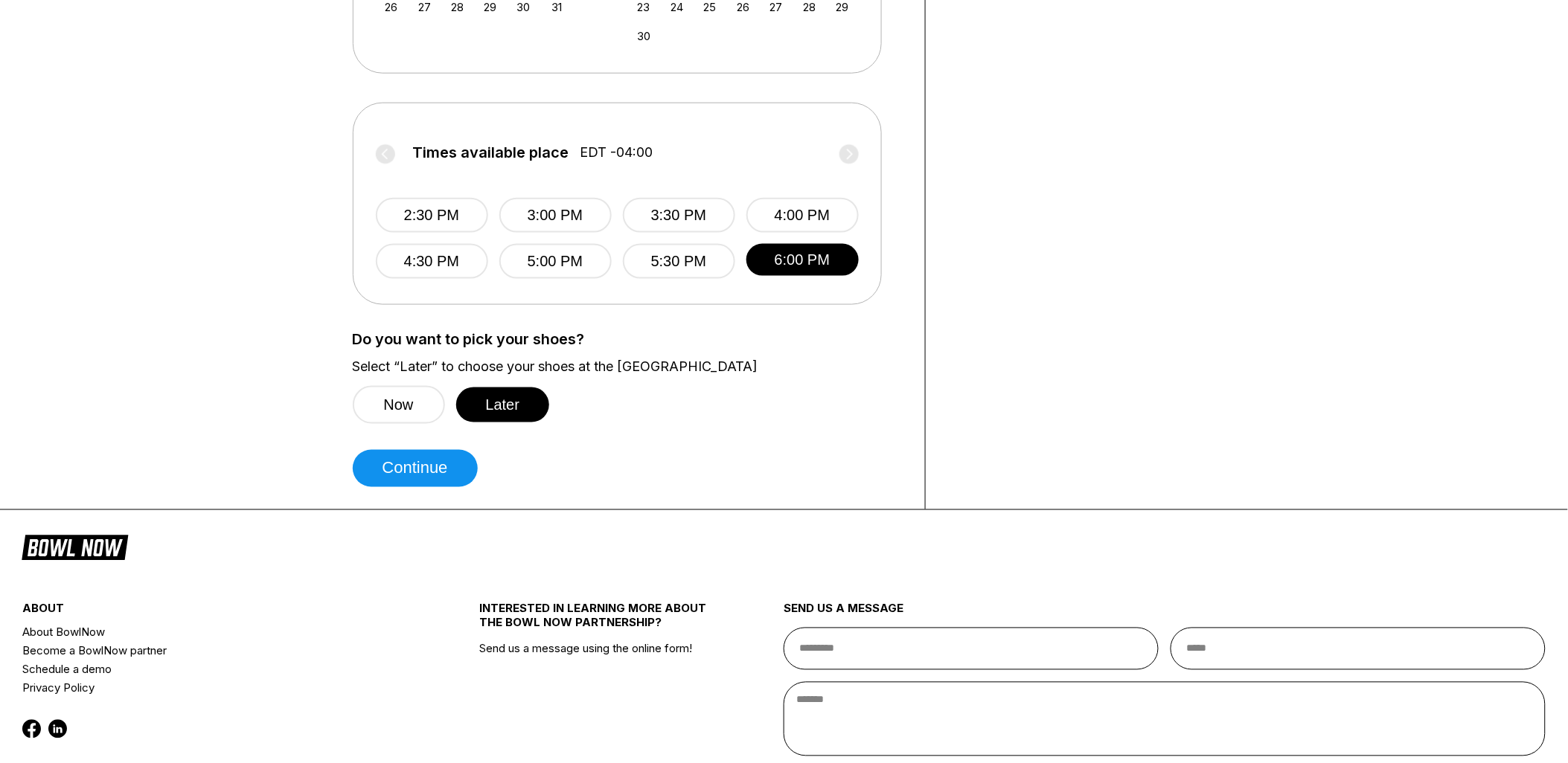
scroll to position [674, 0]
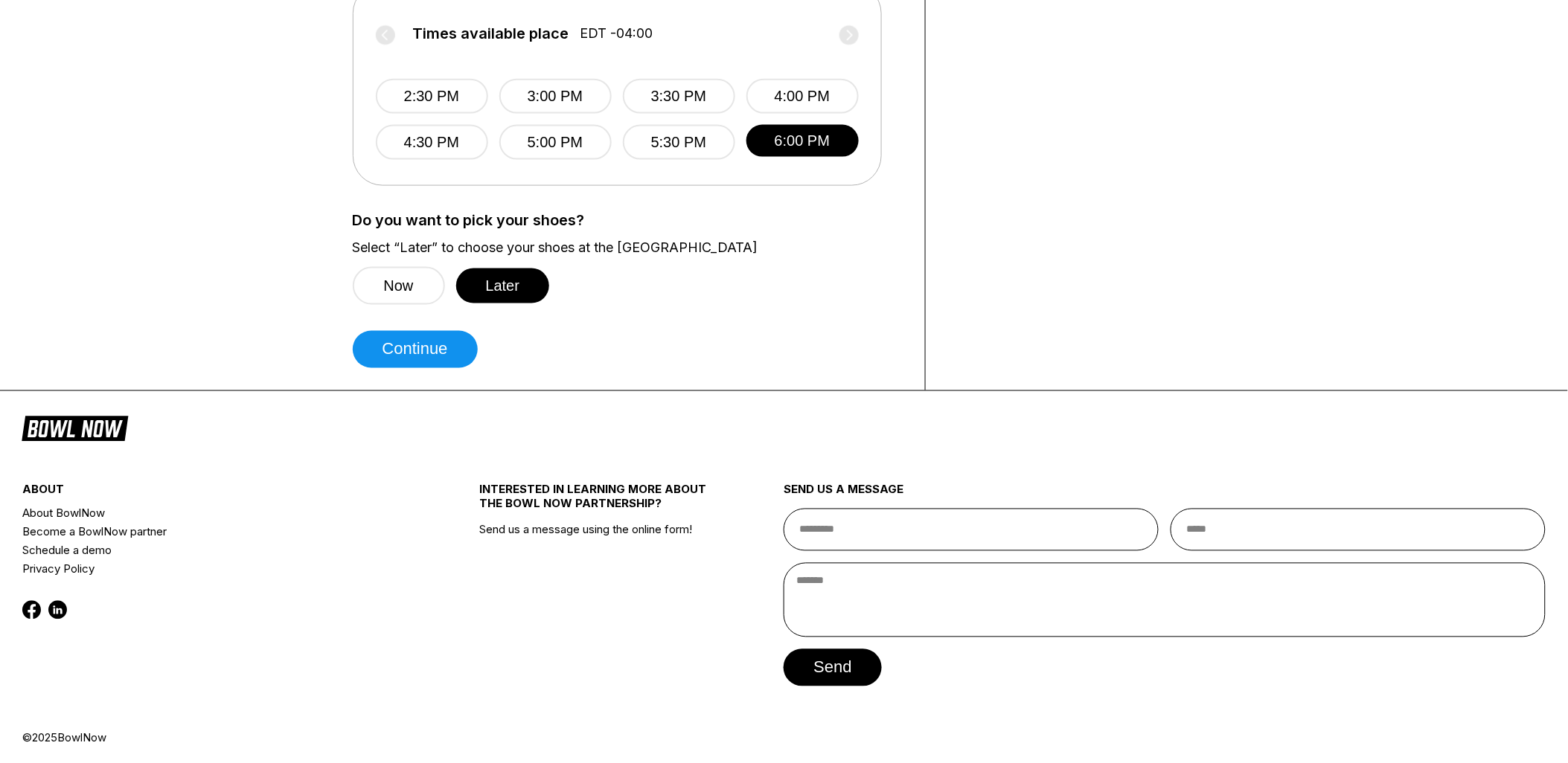
click at [430, 355] on button "Continue" at bounding box center [415, 349] width 125 height 37
select select "**"
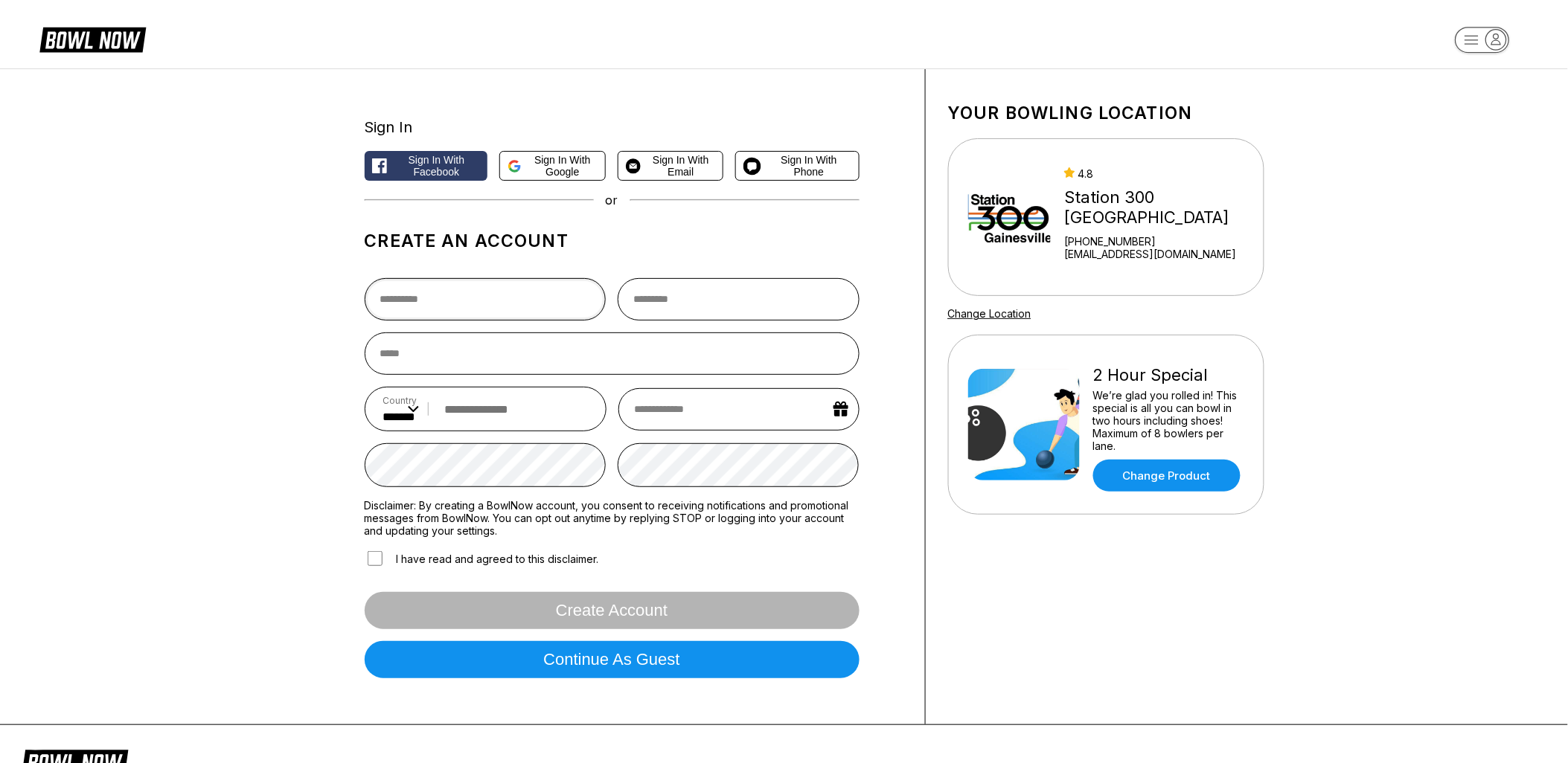
click at [429, 317] on input "text" at bounding box center [486, 300] width 241 height 42
click at [724, 241] on h1 "Create an account" at bounding box center [612, 241] width 495 height 21
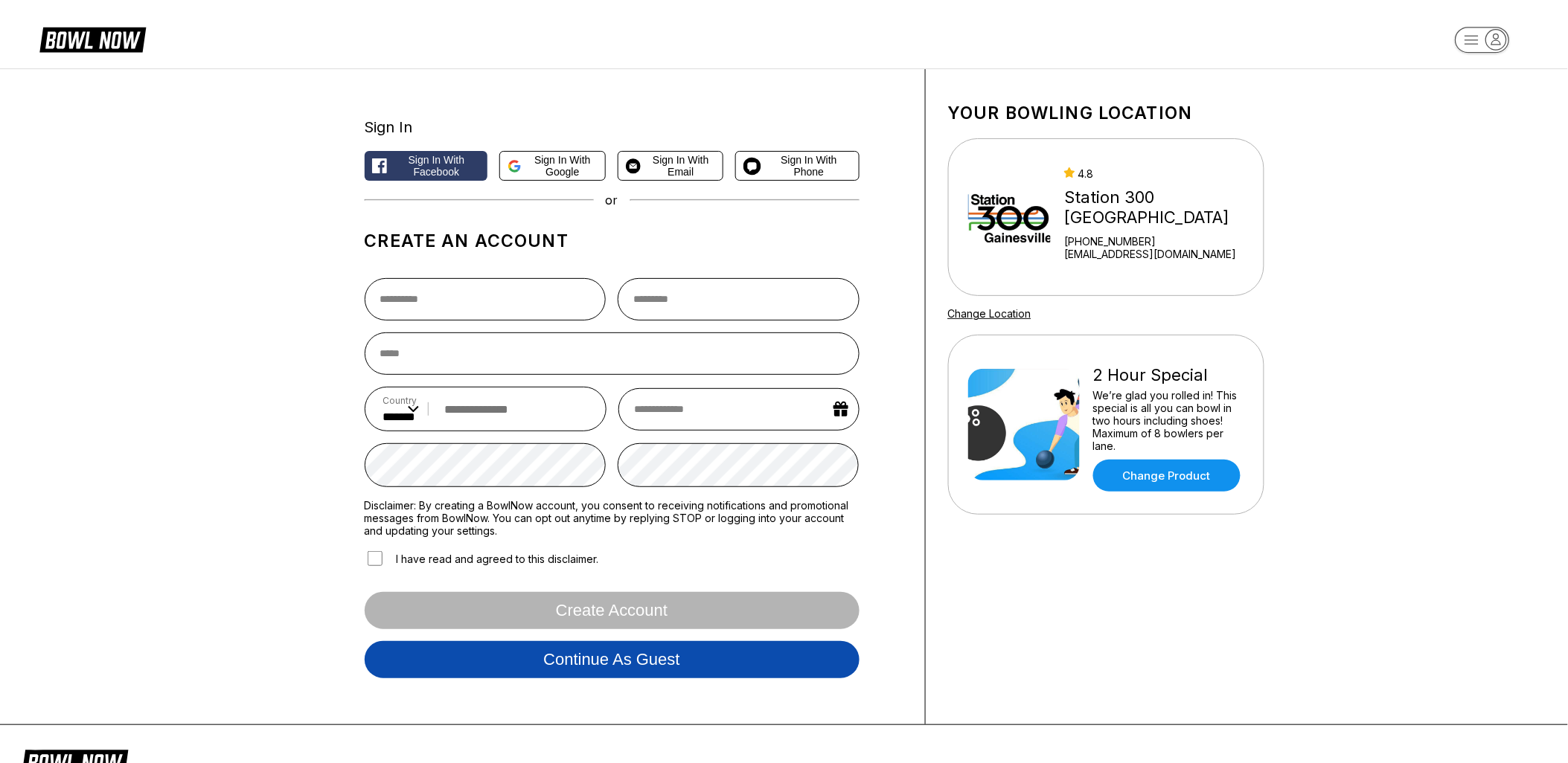
click at [616, 660] on button "Continue as guest" at bounding box center [612, 660] width 495 height 37
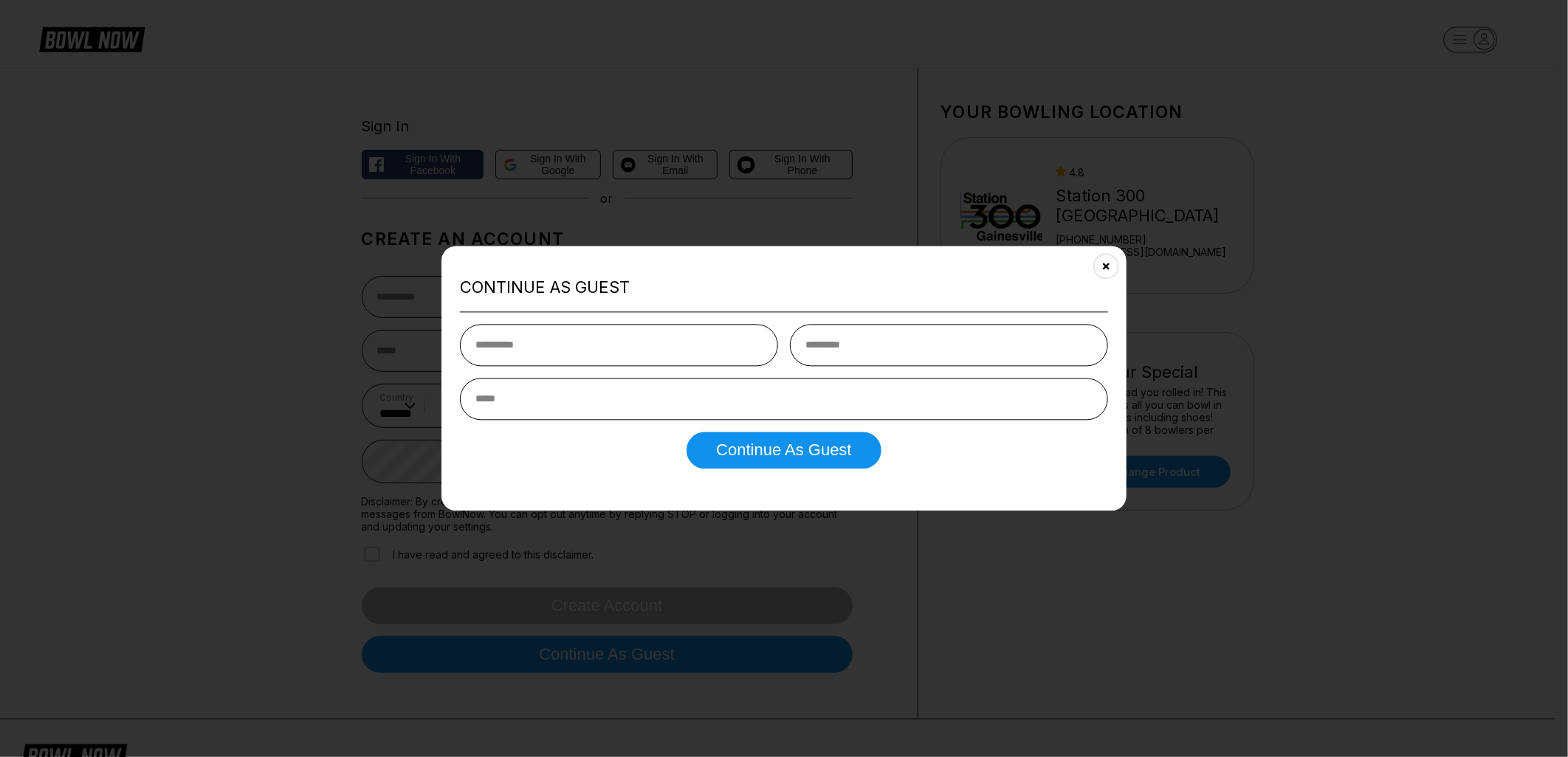
click at [586, 340] on input "text" at bounding box center [619, 345] width 318 height 42
type input "********"
type input "******"
click at [564, 408] on input "email" at bounding box center [784, 399] width 648 height 42
click at [544, 407] on input "email" at bounding box center [784, 399] width 648 height 42
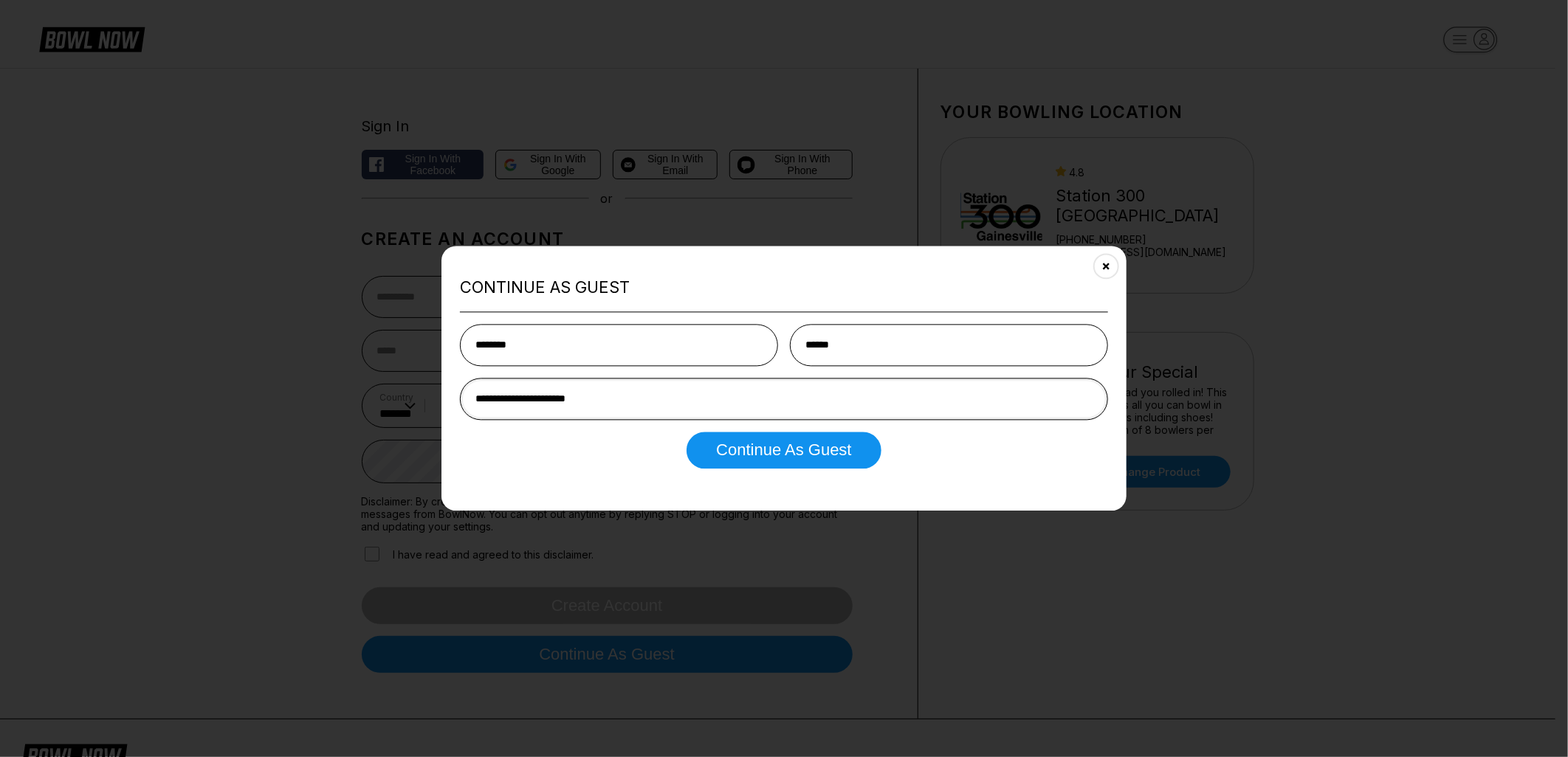
click at [503, 404] on input "**********" at bounding box center [784, 399] width 648 height 42
click at [508, 401] on input "**********" at bounding box center [784, 399] width 648 height 42
type input "**********"
click at [782, 453] on button "Continue as Guest" at bounding box center [784, 451] width 194 height 37
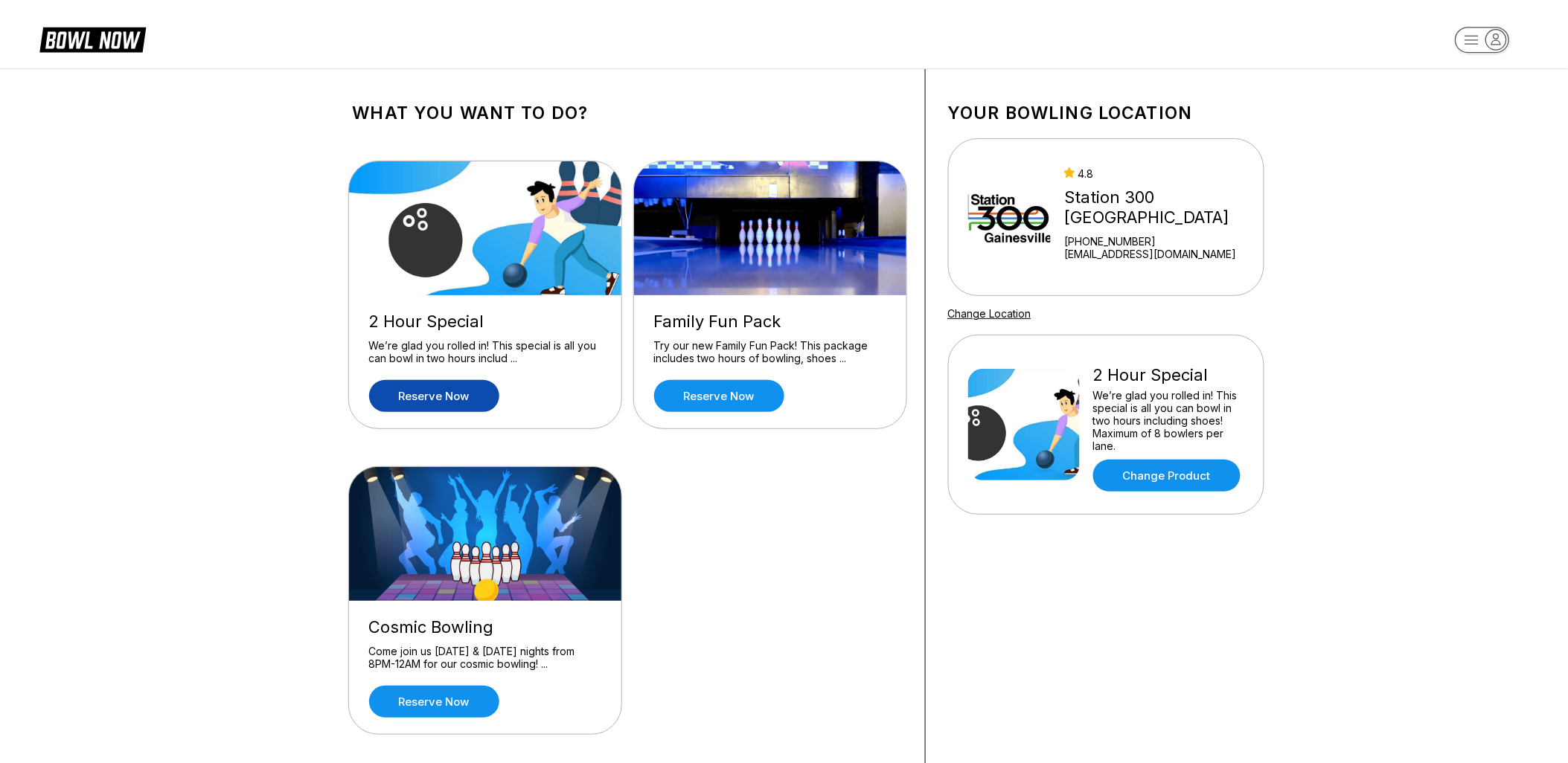
click at [436, 394] on link "Reserve now" at bounding box center [434, 396] width 130 height 32
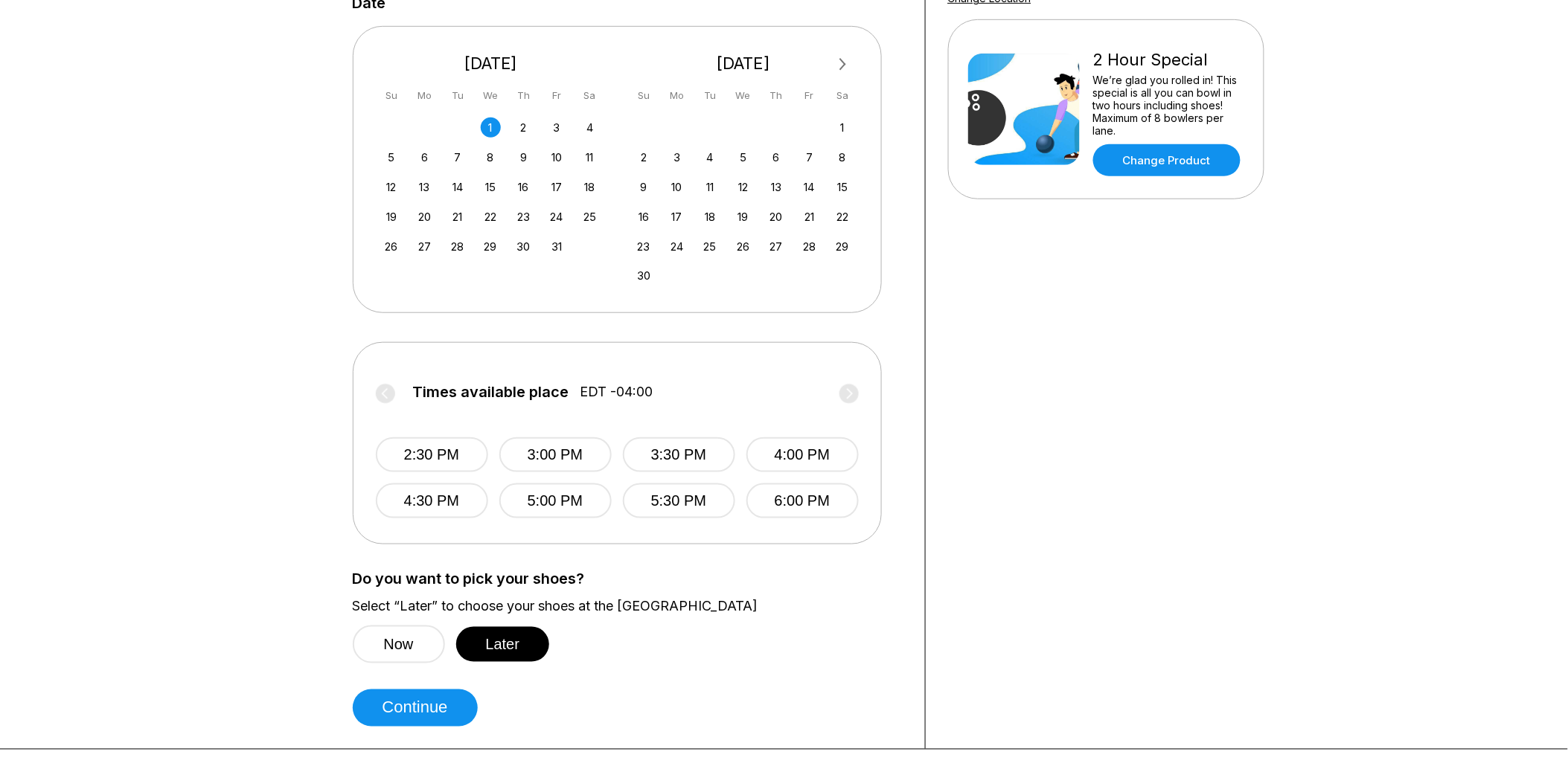
scroll to position [330, 0]
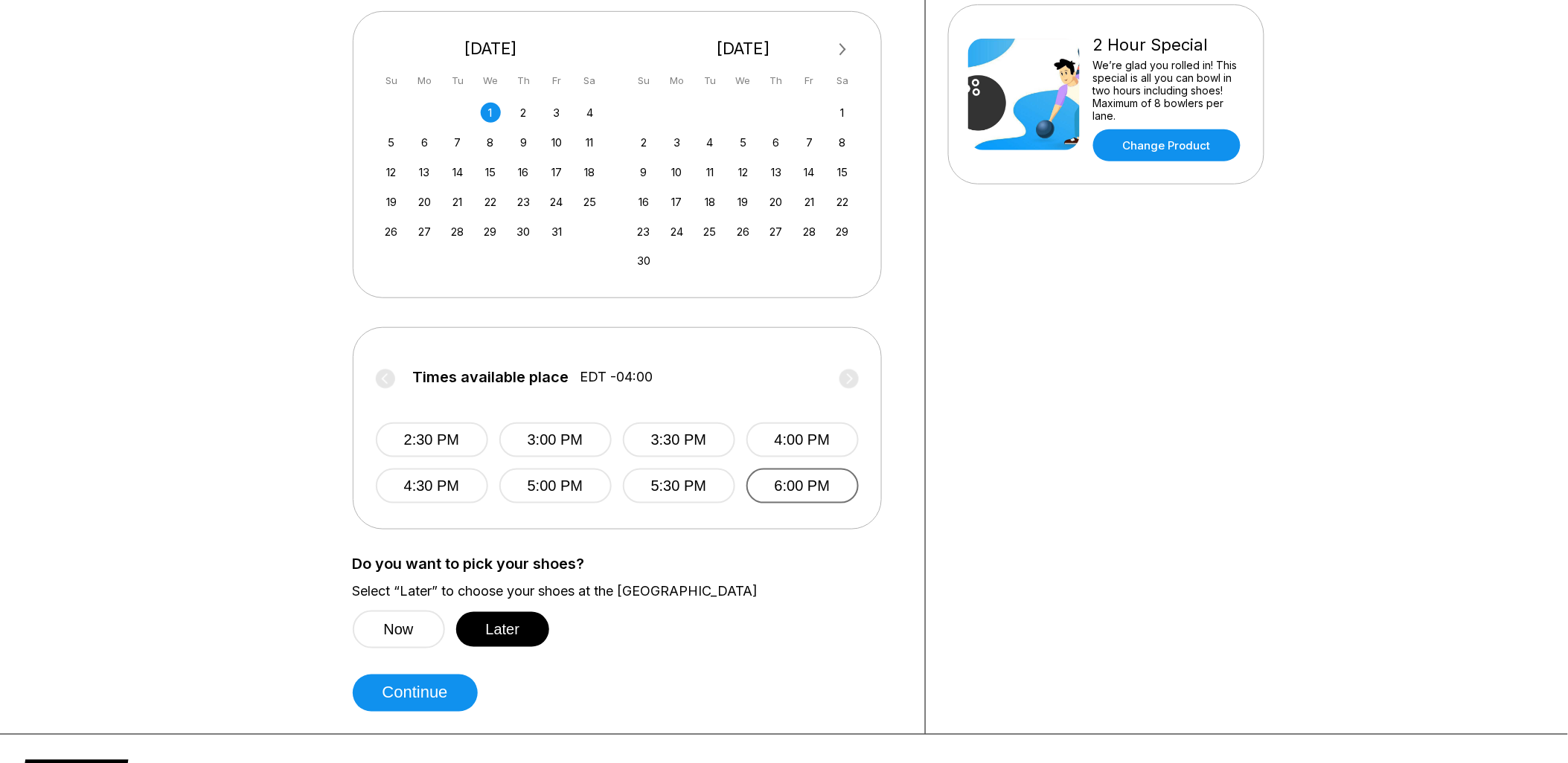
click at [793, 480] on button "6:00 PM" at bounding box center [802, 485] width 112 height 35
click at [505, 630] on button "Later" at bounding box center [502, 629] width 94 height 35
click at [423, 687] on button "Continue" at bounding box center [415, 693] width 125 height 37
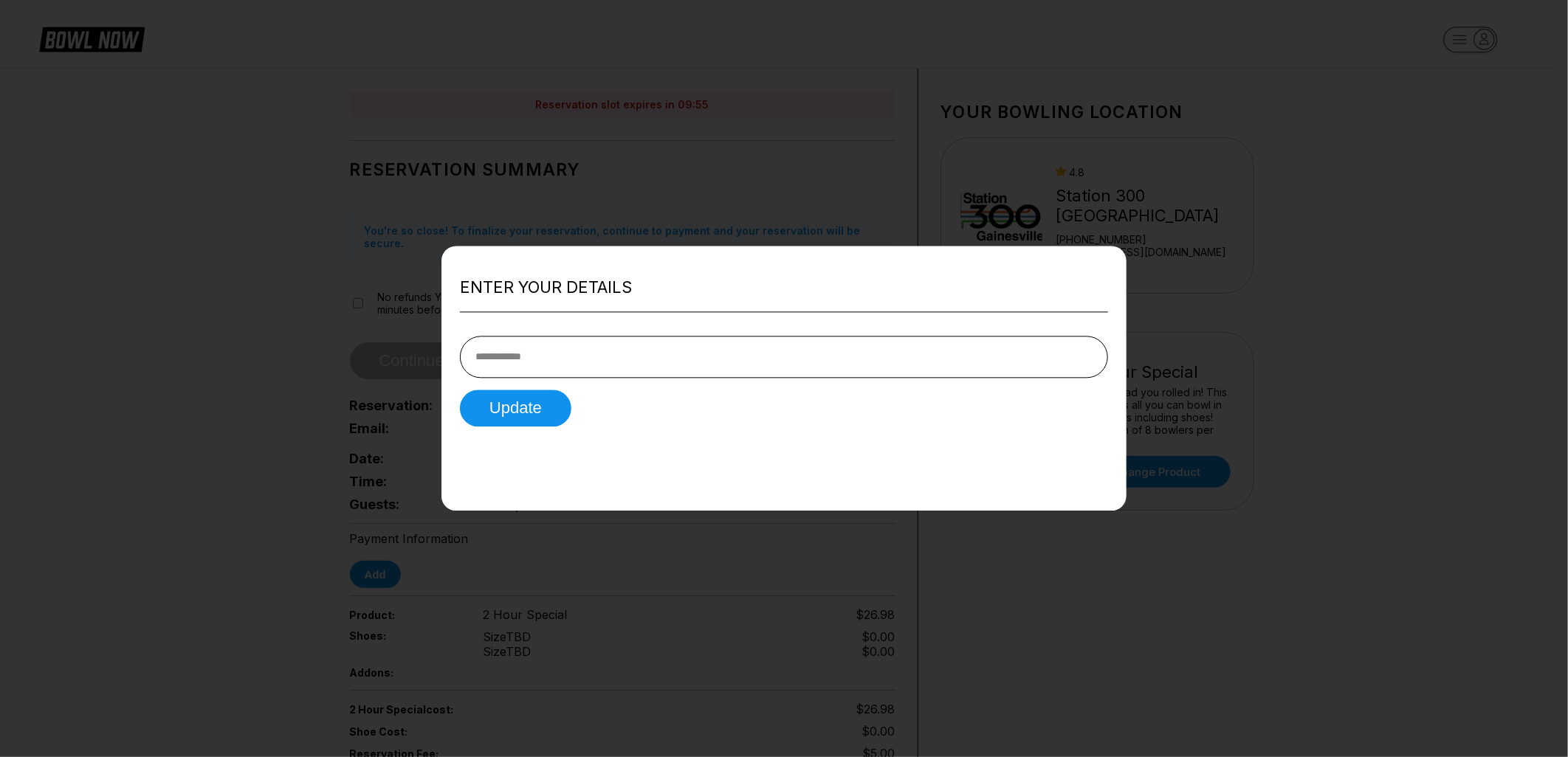
click at [582, 357] on input "tel" at bounding box center [784, 357] width 648 height 42
type input "**********"
click at [528, 399] on button "Update" at bounding box center [515, 408] width 111 height 37
